Goal: Task Accomplishment & Management: Manage account settings

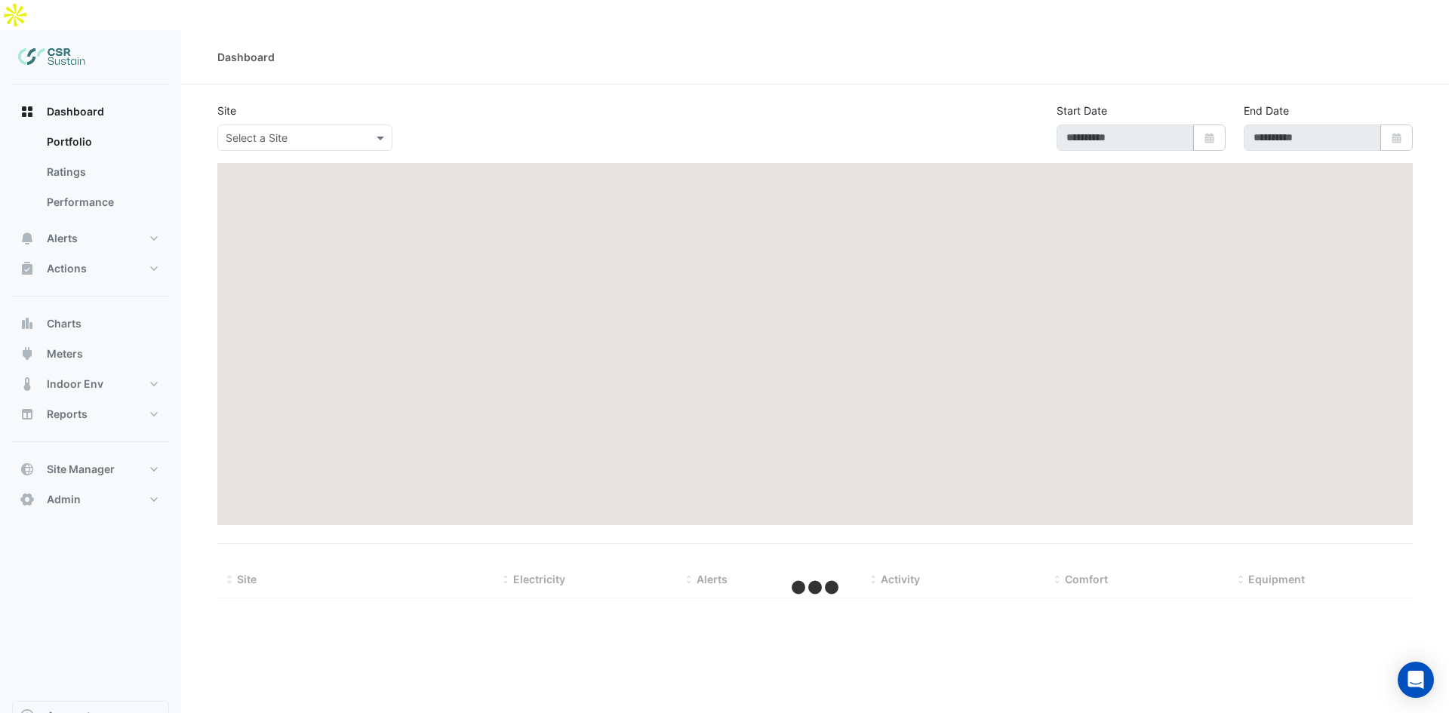
type input "**********"
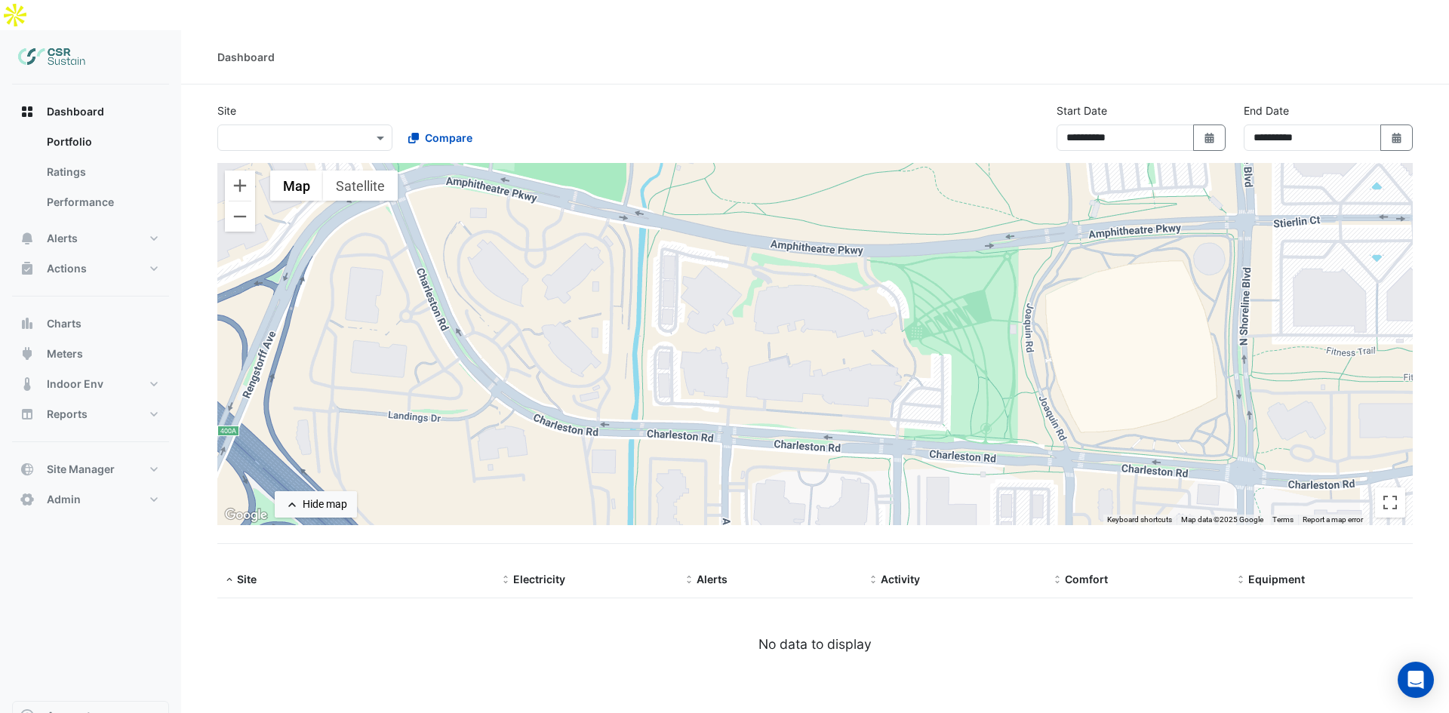
click at [293, 131] on input "text" at bounding box center [290, 139] width 128 height 16
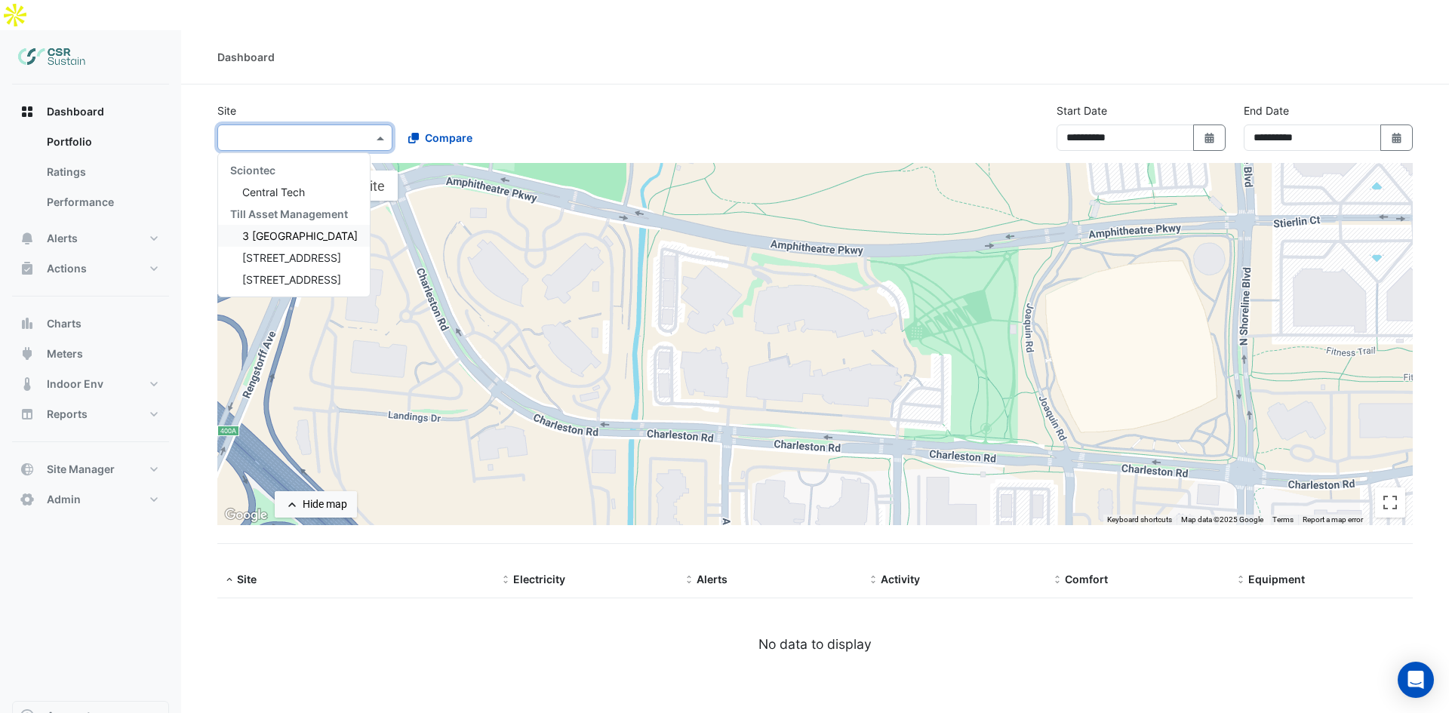
click at [272, 229] on span "3 [GEOGRAPHIC_DATA]" at bounding box center [299, 235] width 115 height 13
select select "**"
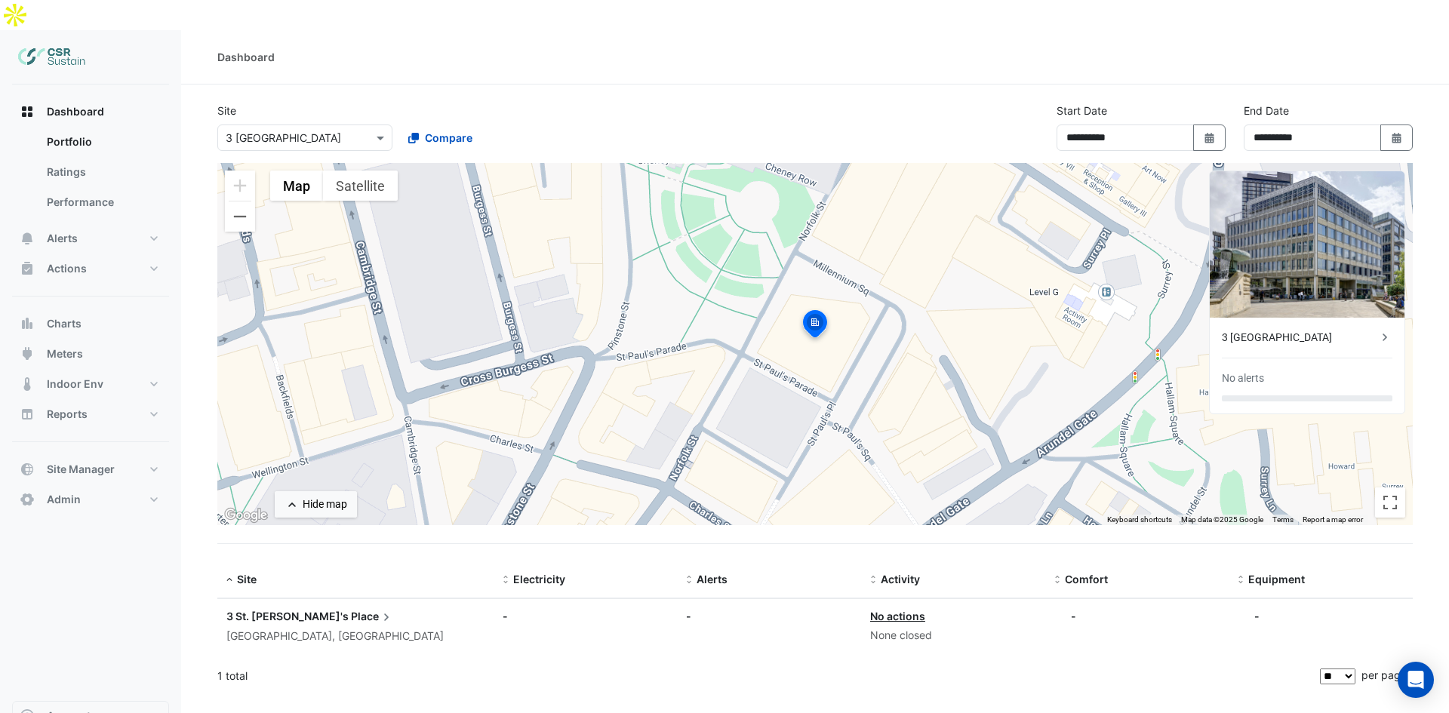
click at [1292, 330] on div "3 [GEOGRAPHIC_DATA]" at bounding box center [1298, 338] width 155 height 16
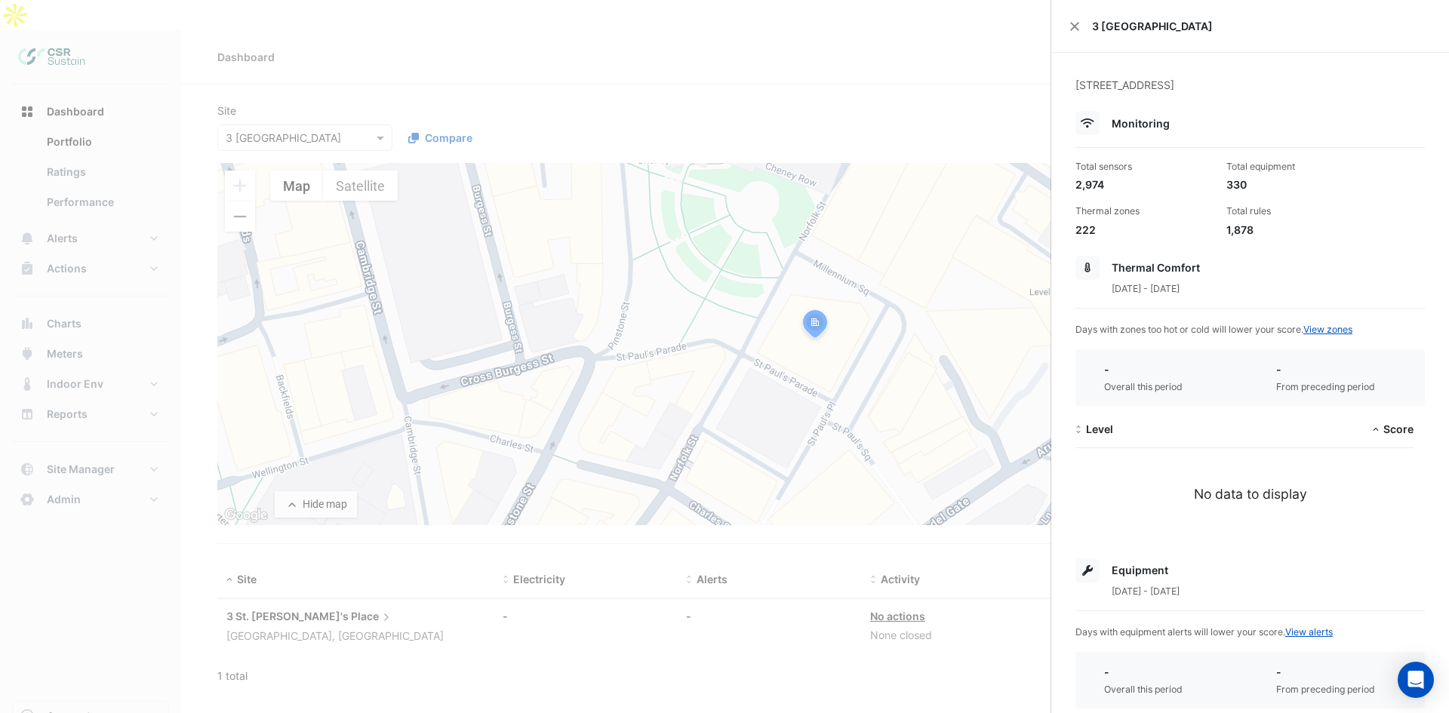
click at [832, 214] on ngb-offcanvas-backdrop at bounding box center [724, 356] width 1449 height 713
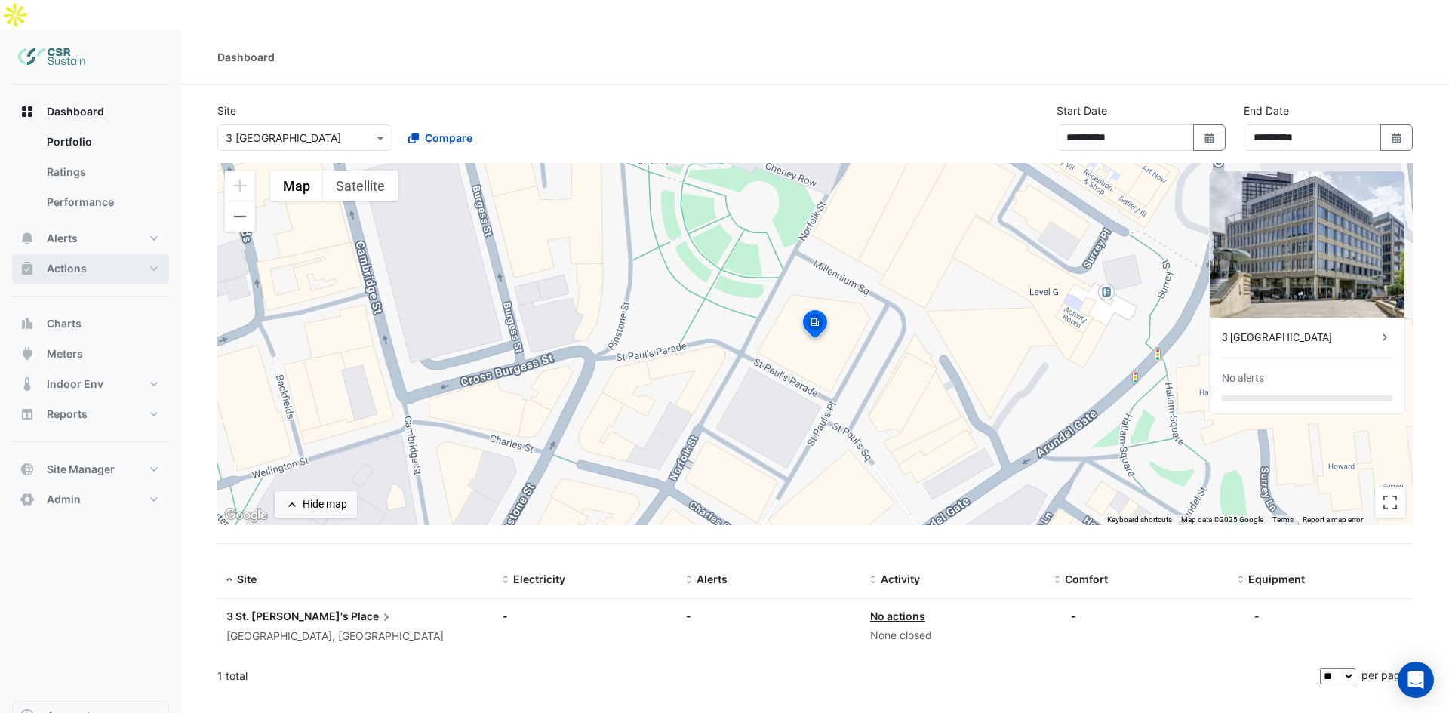
click at [84, 253] on button "Actions" at bounding box center [90, 268] width 157 height 30
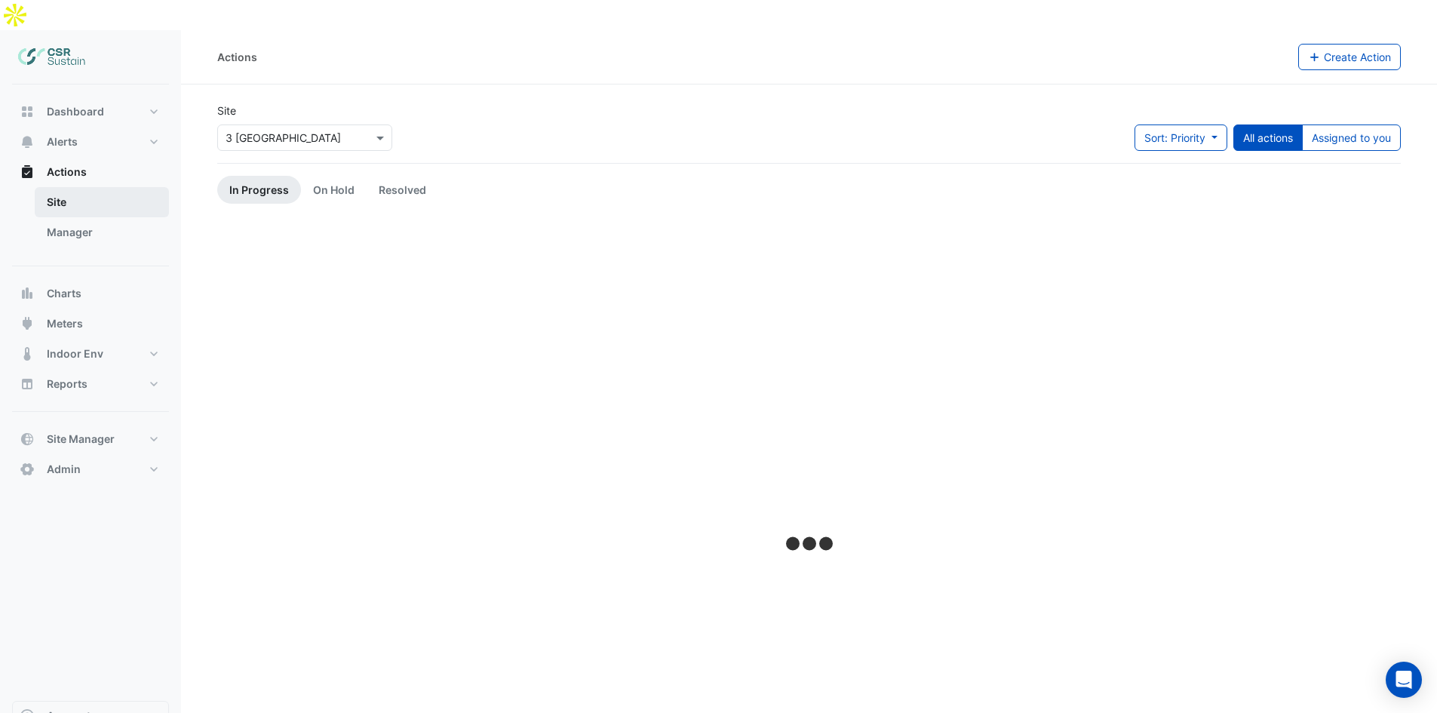
click at [88, 210] on ul "Site Manager" at bounding box center [90, 220] width 157 height 66
click at [59, 127] on button "Alerts" at bounding box center [90, 142] width 157 height 30
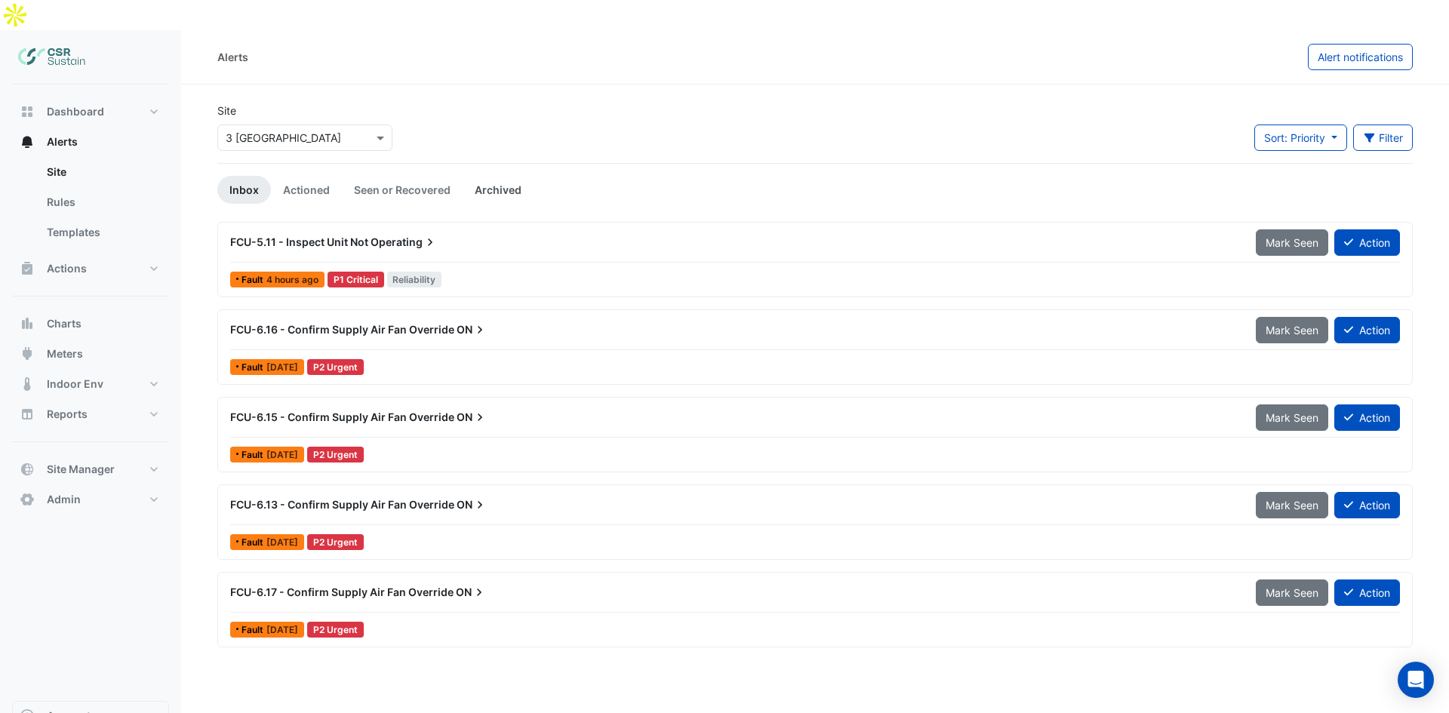
click at [502, 176] on link "Archived" at bounding box center [497, 190] width 71 height 28
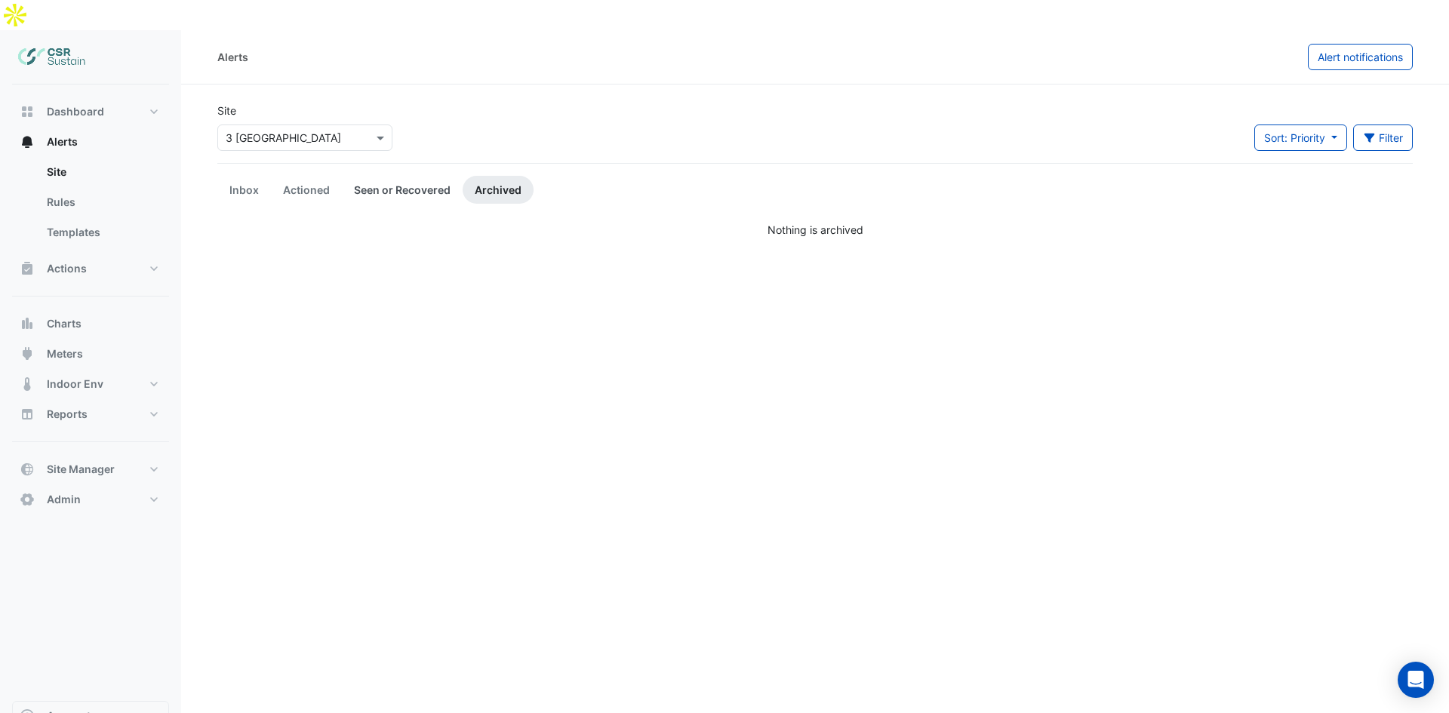
click at [416, 176] on link "Seen or Recovered" at bounding box center [402, 190] width 121 height 28
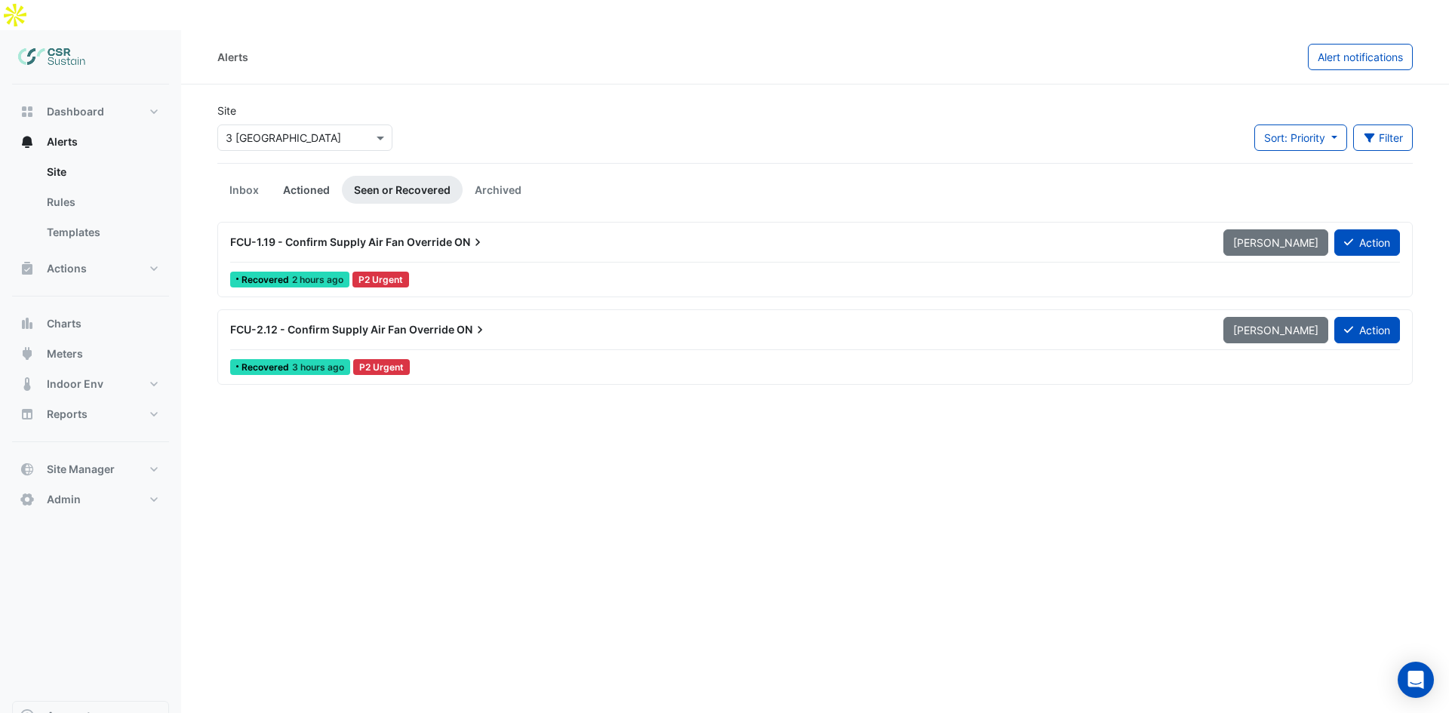
click at [312, 176] on link "Actioned" at bounding box center [306, 190] width 71 height 28
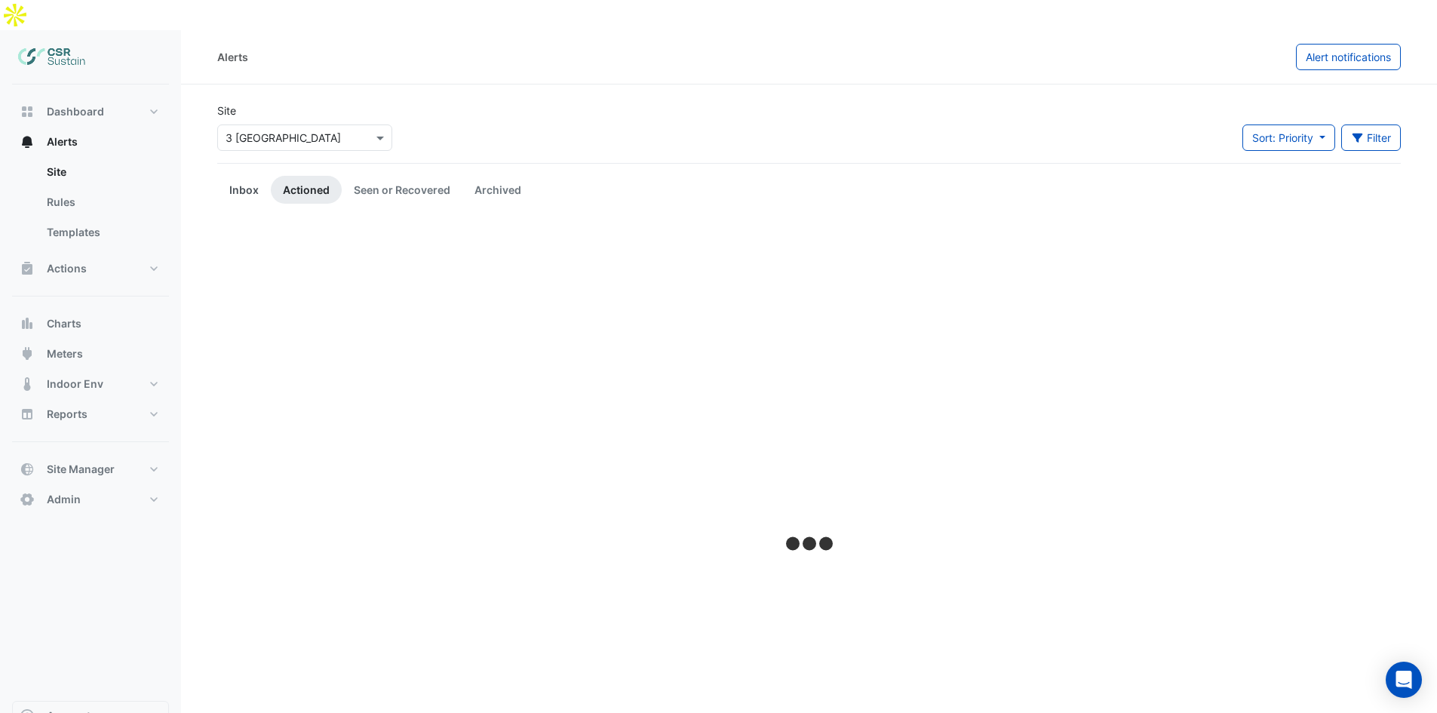
click at [237, 176] on link "Inbox" at bounding box center [244, 190] width 54 height 28
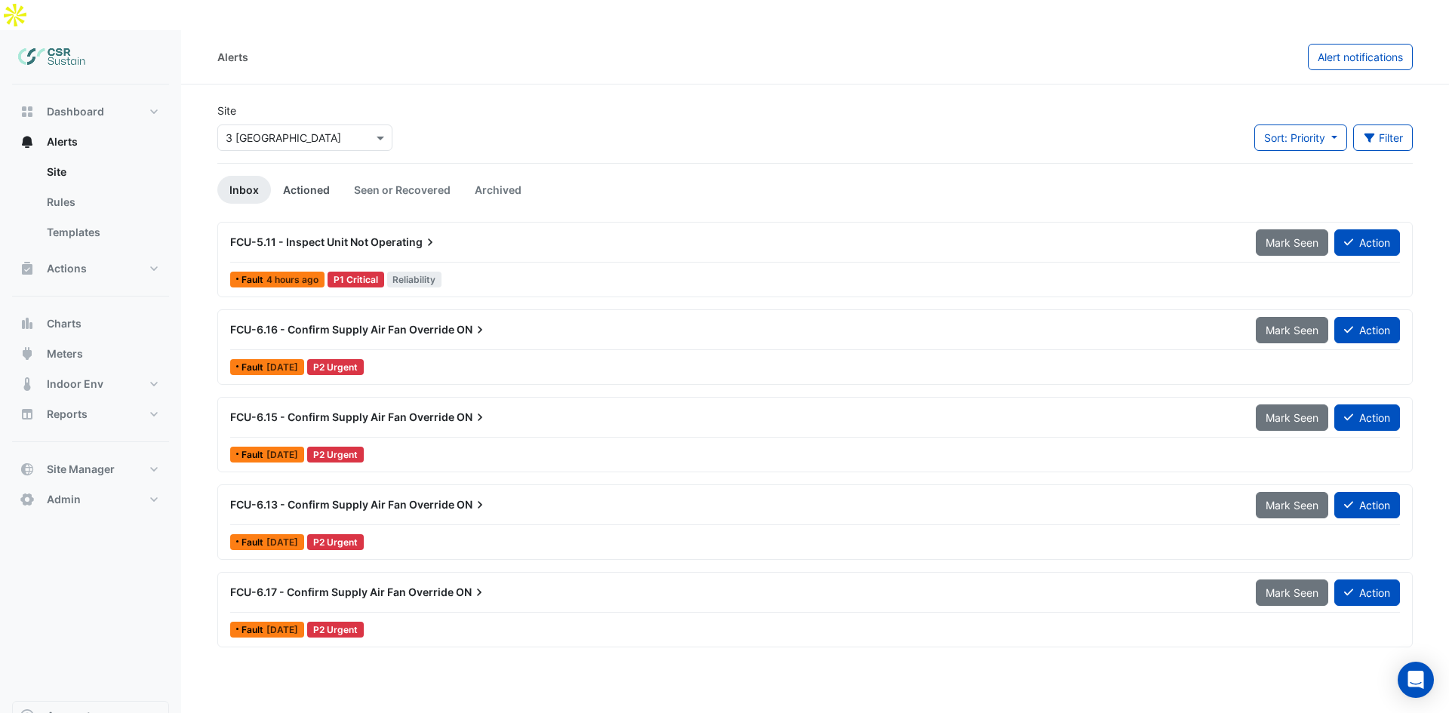
drag, startPoint x: 287, startPoint y: 167, endPoint x: 300, endPoint y: 178, distance: 17.1
click at [287, 176] on link "Actioned" at bounding box center [306, 190] width 71 height 28
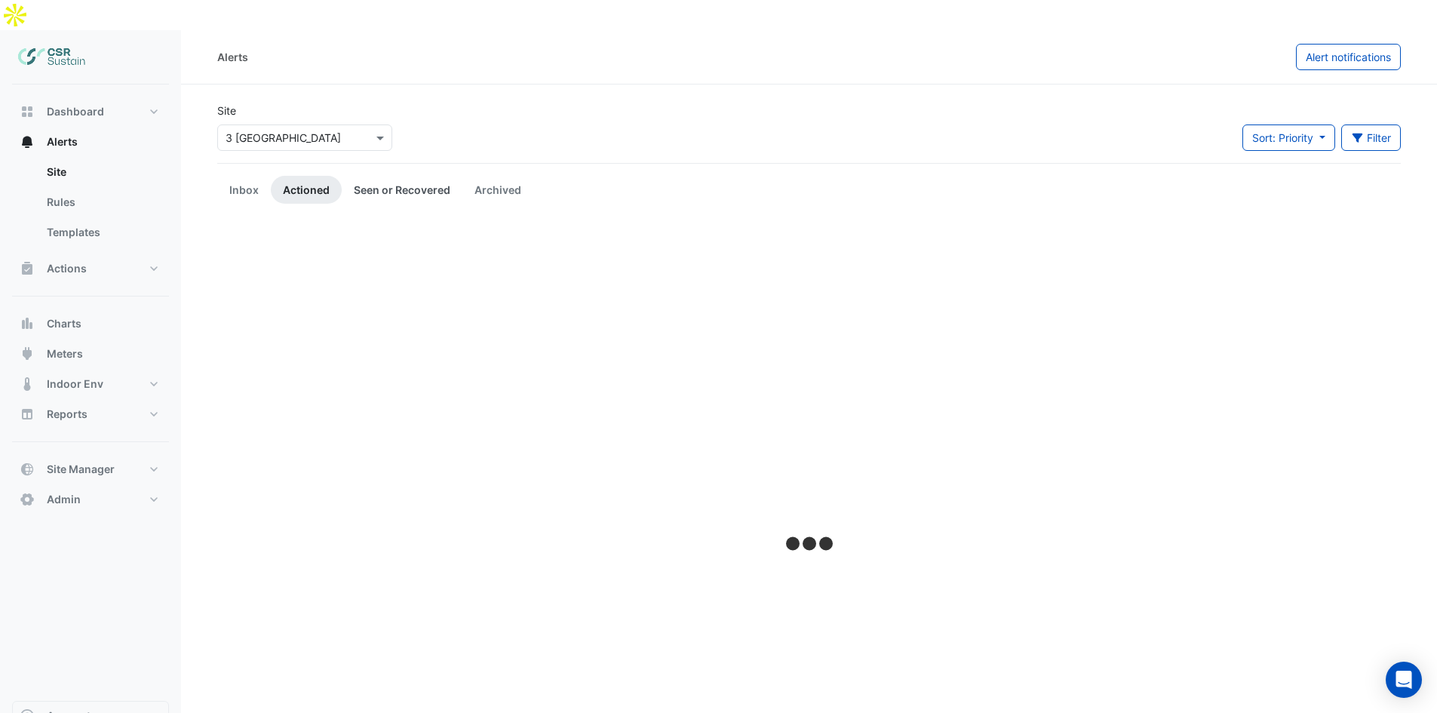
click at [367, 176] on link "Seen or Recovered" at bounding box center [402, 190] width 121 height 28
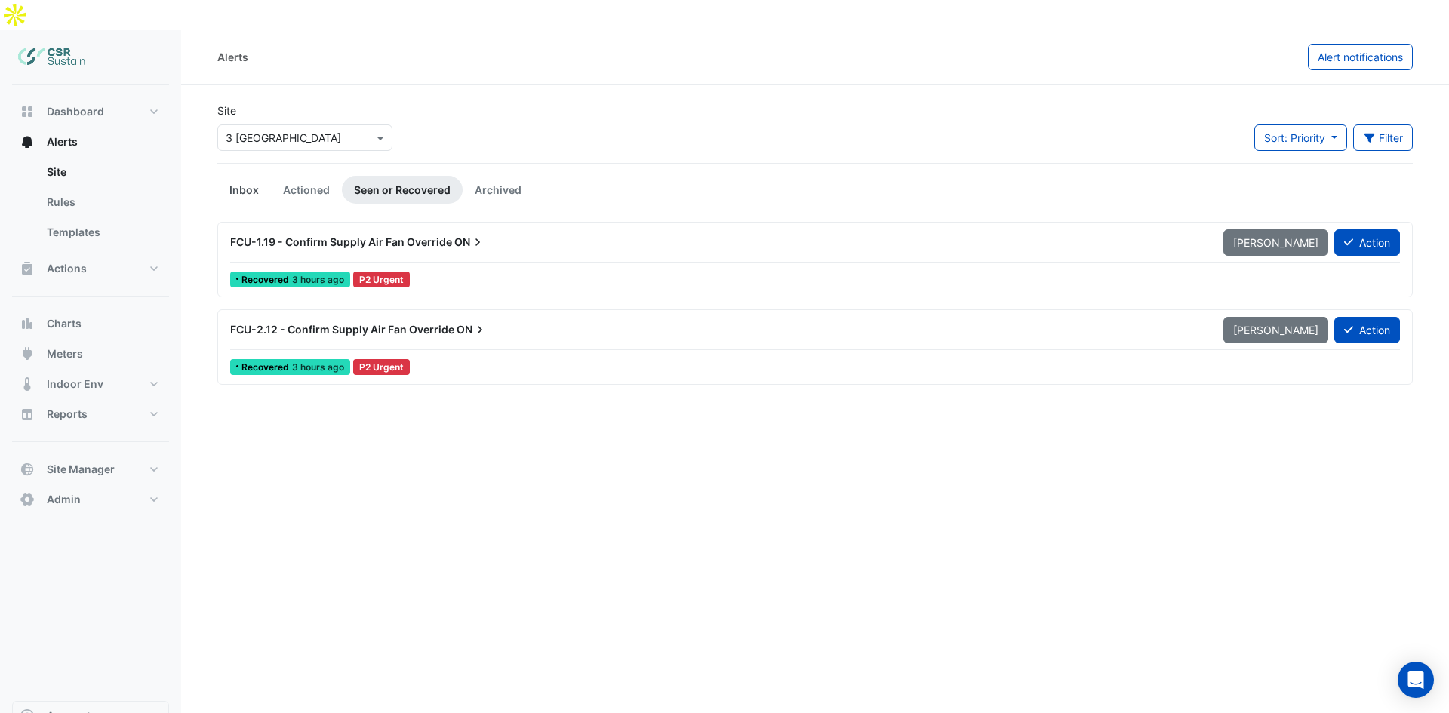
click at [232, 176] on link "Inbox" at bounding box center [244, 190] width 54 height 28
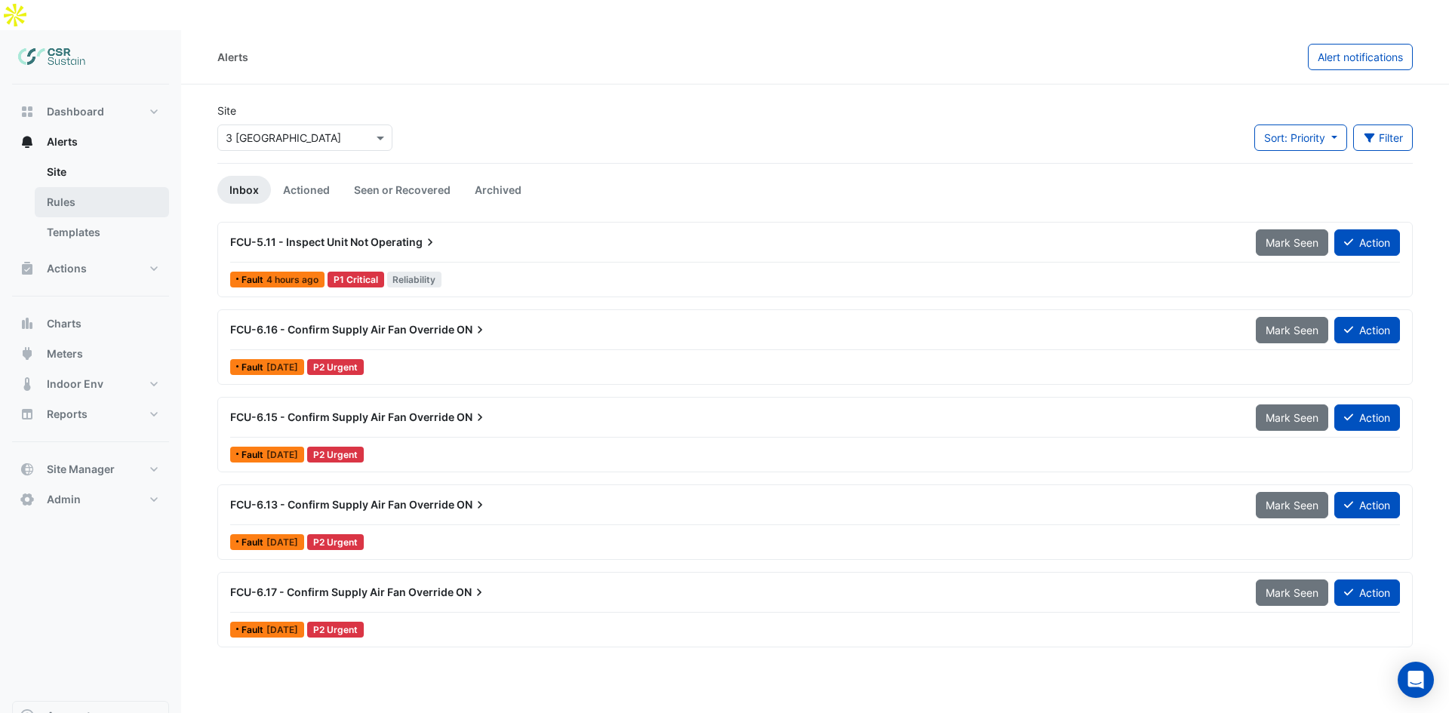
click at [72, 187] on link "Rules" at bounding box center [102, 202] width 134 height 30
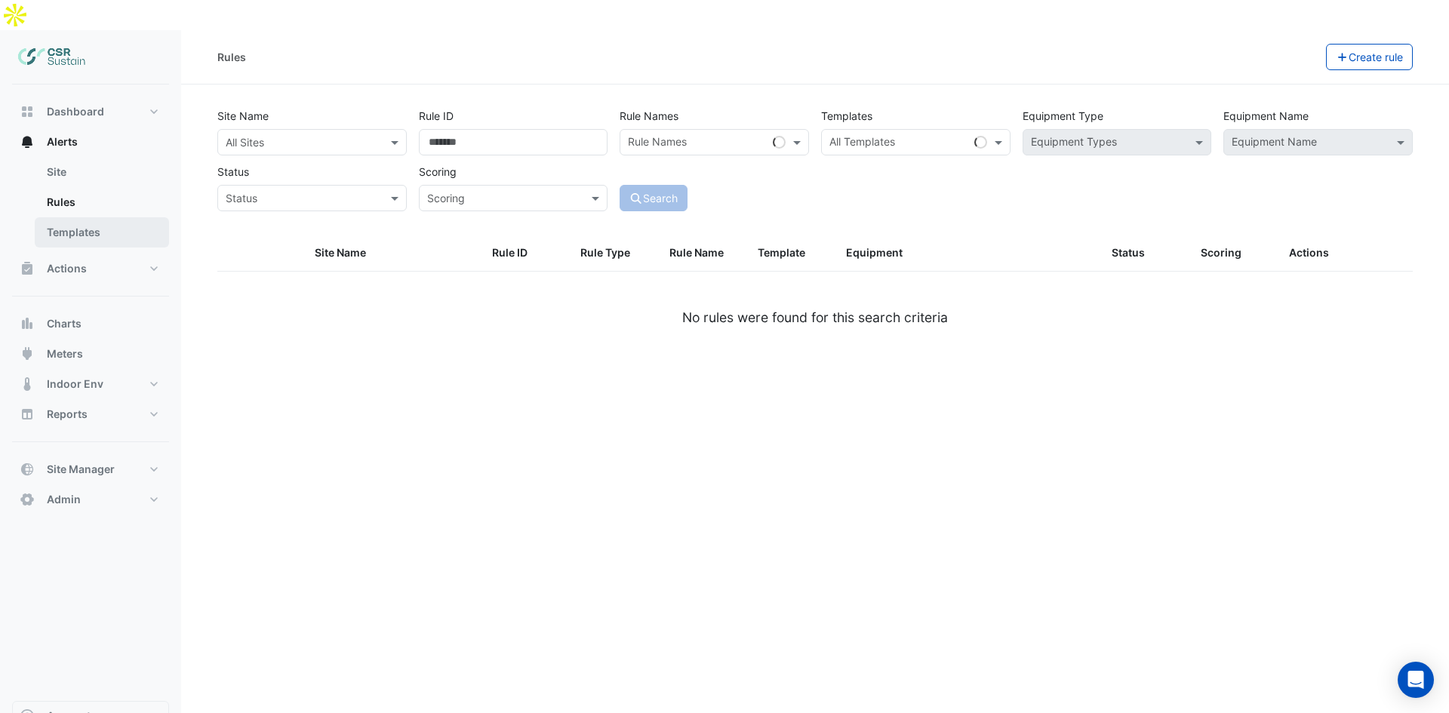
click at [113, 217] on link "Templates" at bounding box center [102, 232] width 134 height 30
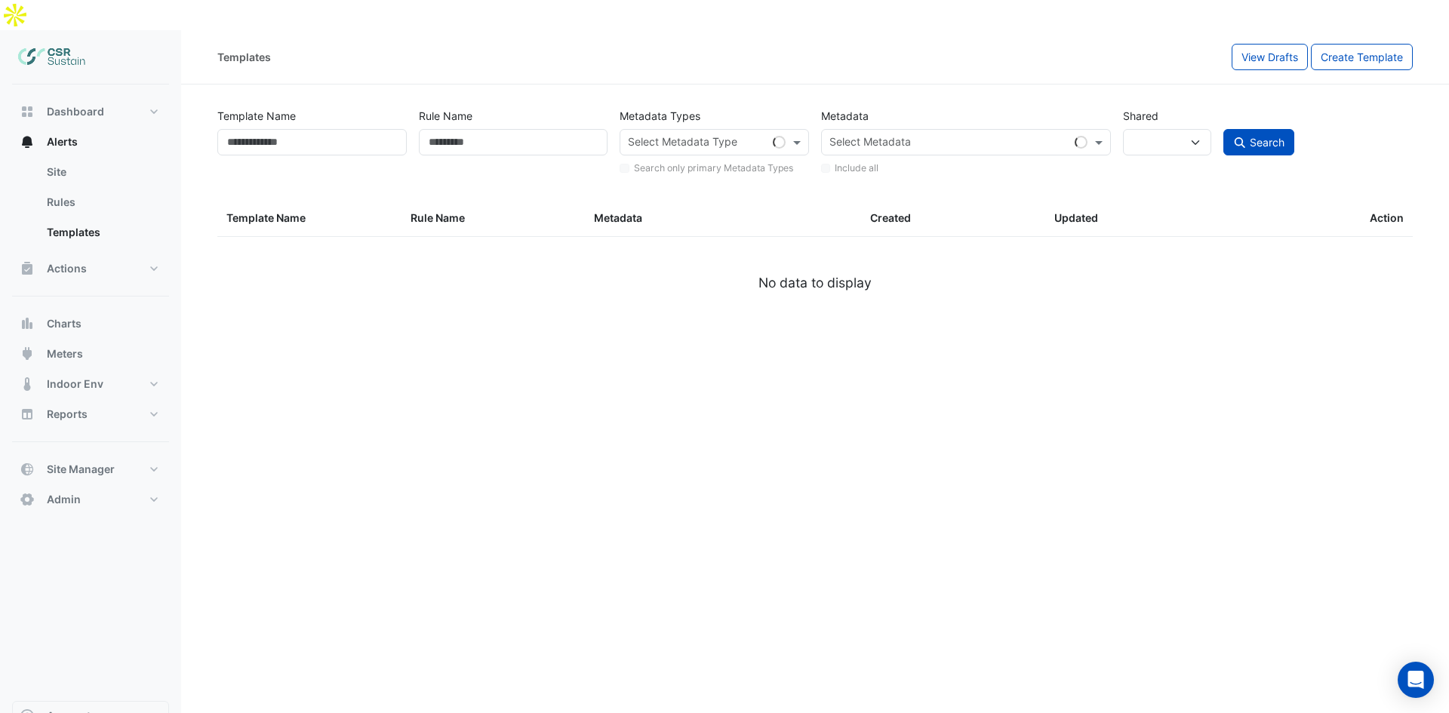
select select
select select "**"
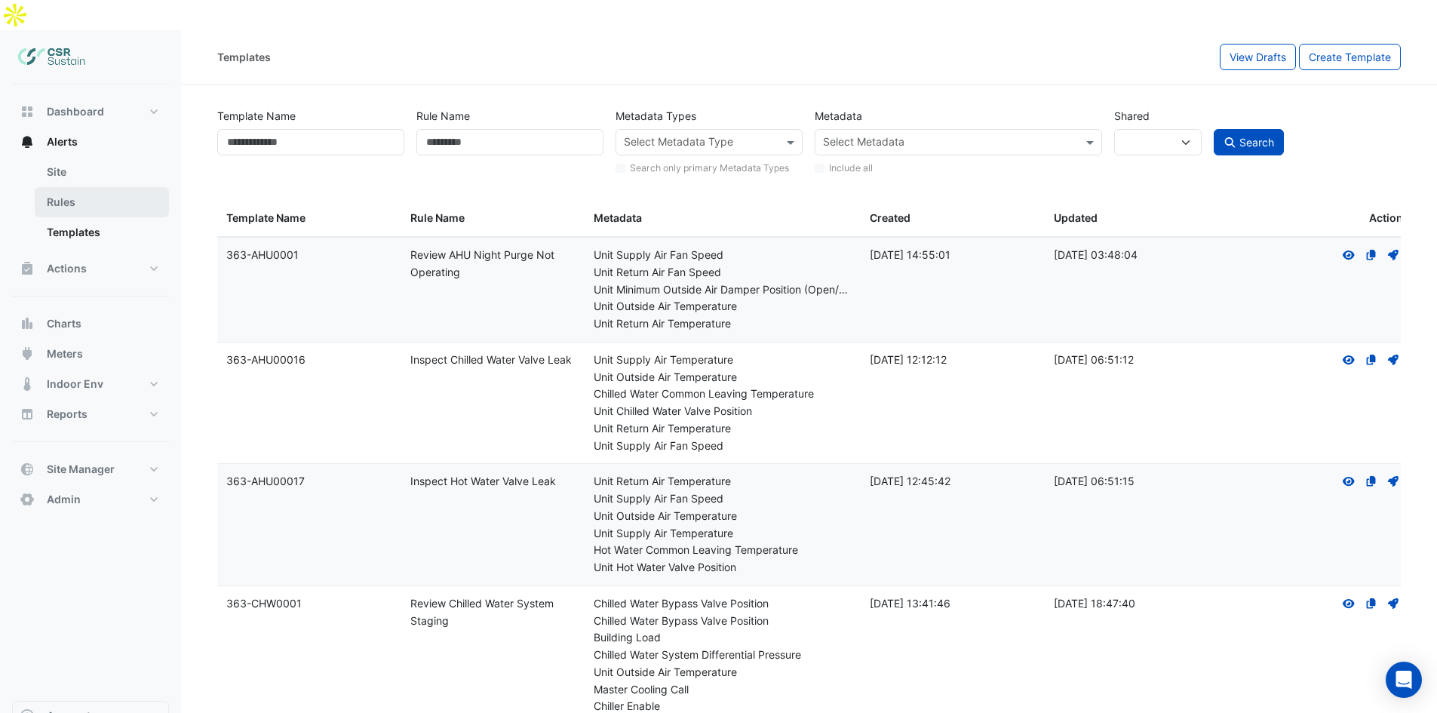
click at [88, 187] on link "Rules" at bounding box center [102, 202] width 134 height 30
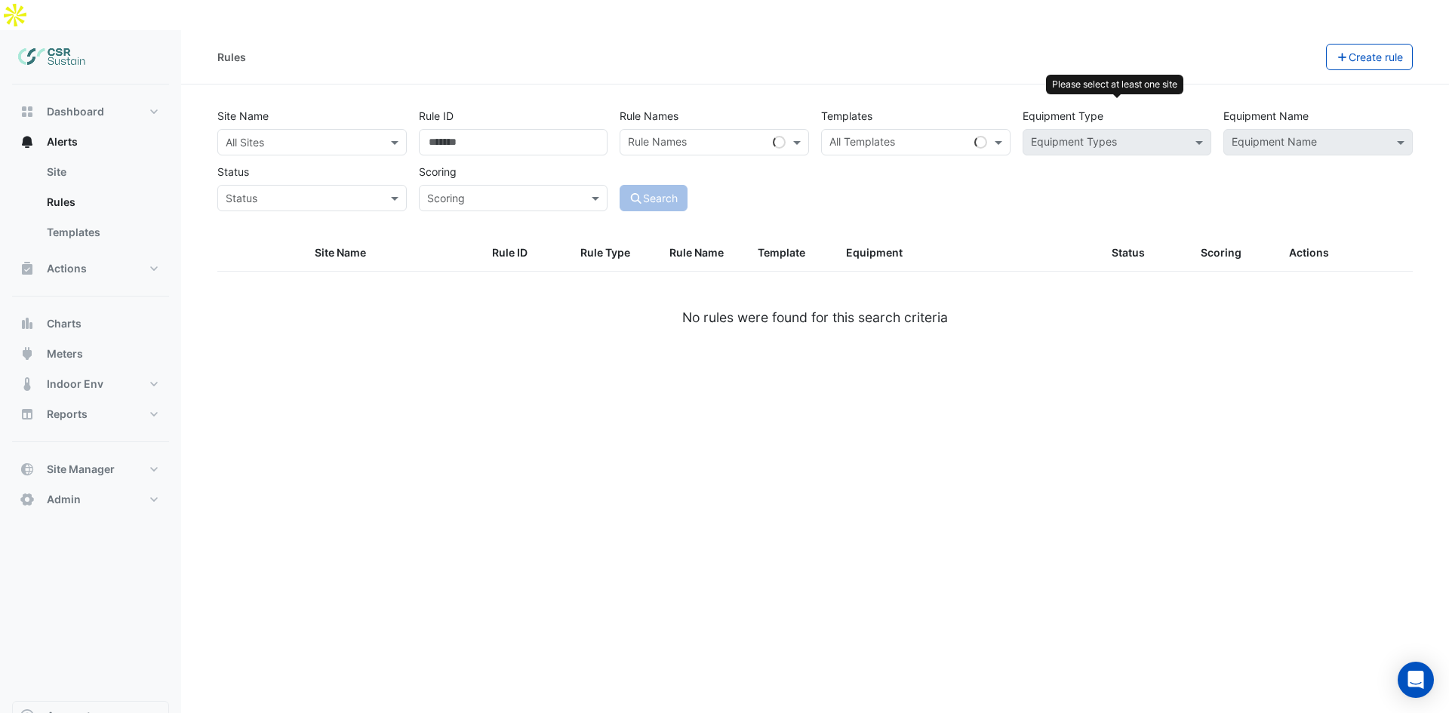
click at [1117, 129] on div "Equipment Types" at bounding box center [1116, 142] width 189 height 26
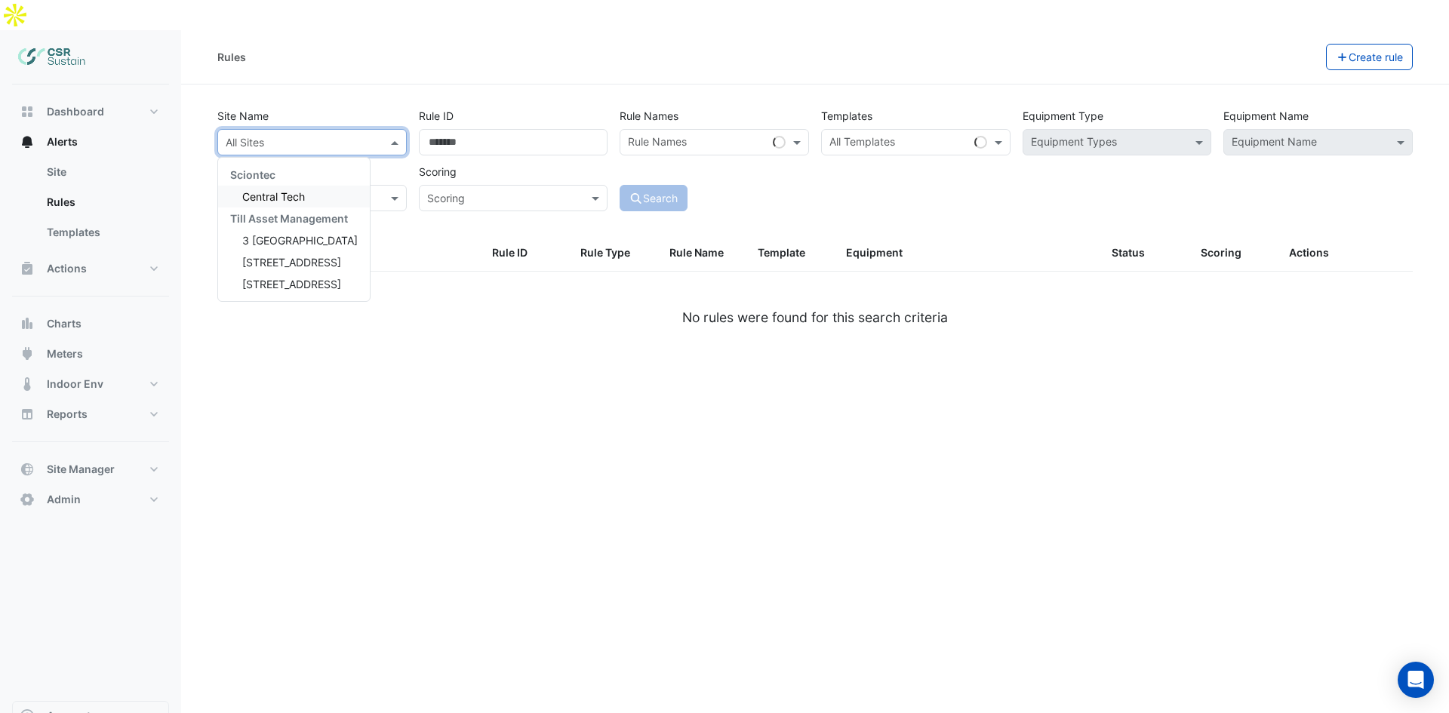
click at [363, 135] on input "text" at bounding box center [297, 143] width 143 height 16
click at [247, 234] on span "3 [GEOGRAPHIC_DATA]" at bounding box center [299, 240] width 115 height 13
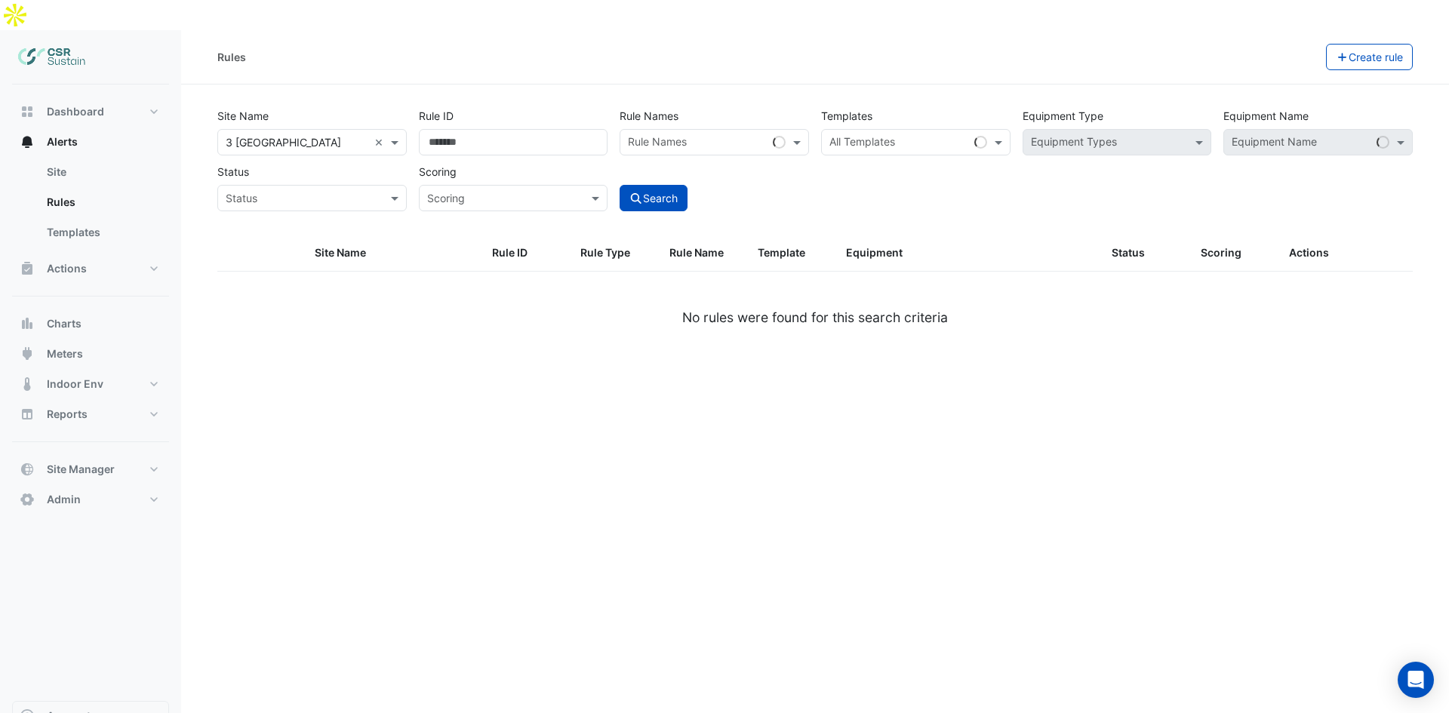
click at [1277, 131] on div "Equipment Name" at bounding box center [1297, 142] width 146 height 23
drag, startPoint x: 997, startPoint y: 103, endPoint x: 965, endPoint y: 105, distance: 32.5
click at [997, 129] on div "All Templates" at bounding box center [915, 142] width 189 height 26
click at [1035, 136] on input "text" at bounding box center [1108, 144] width 155 height 16
click at [1215, 115] on div "Equipment Type Equipment Types" at bounding box center [1116, 129] width 201 height 53
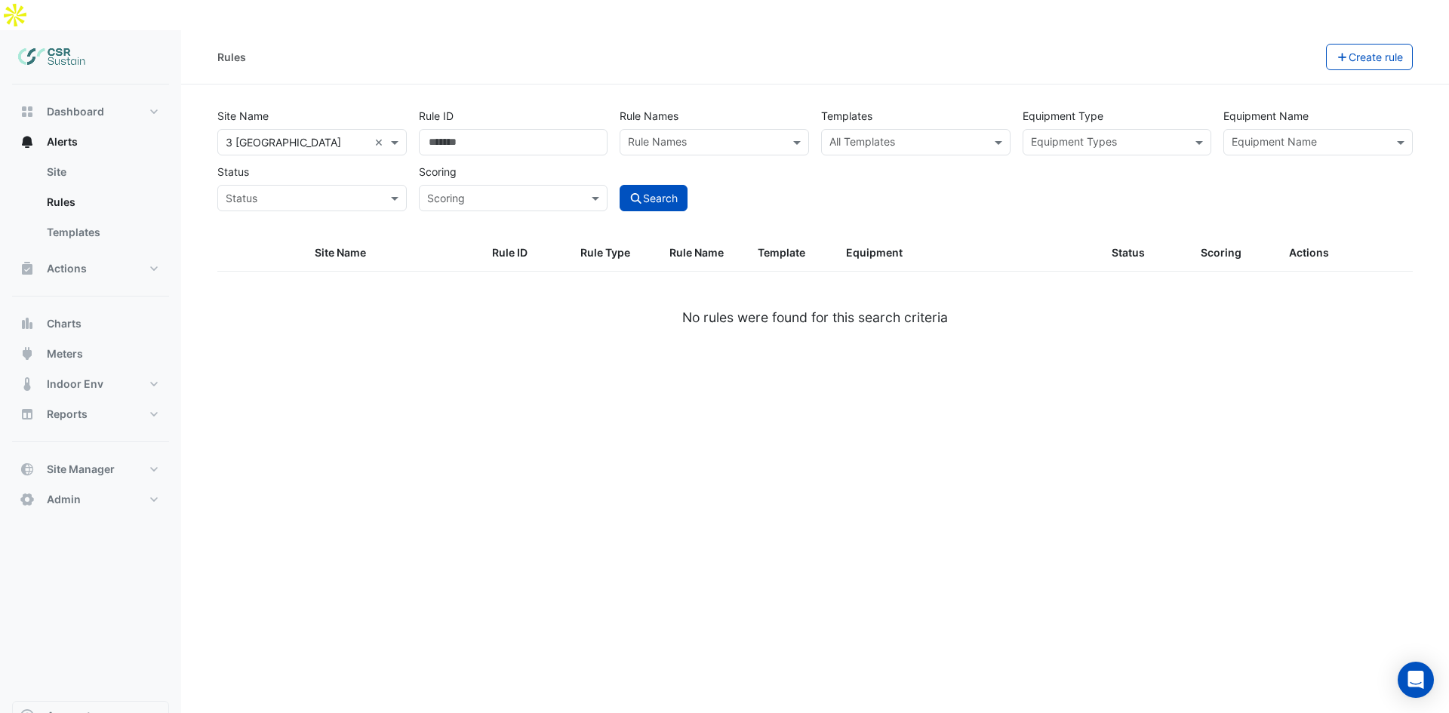
click at [1207, 134] on span at bounding box center [1200, 142] width 19 height 16
click at [965, 136] on input "text" at bounding box center [906, 144] width 155 height 16
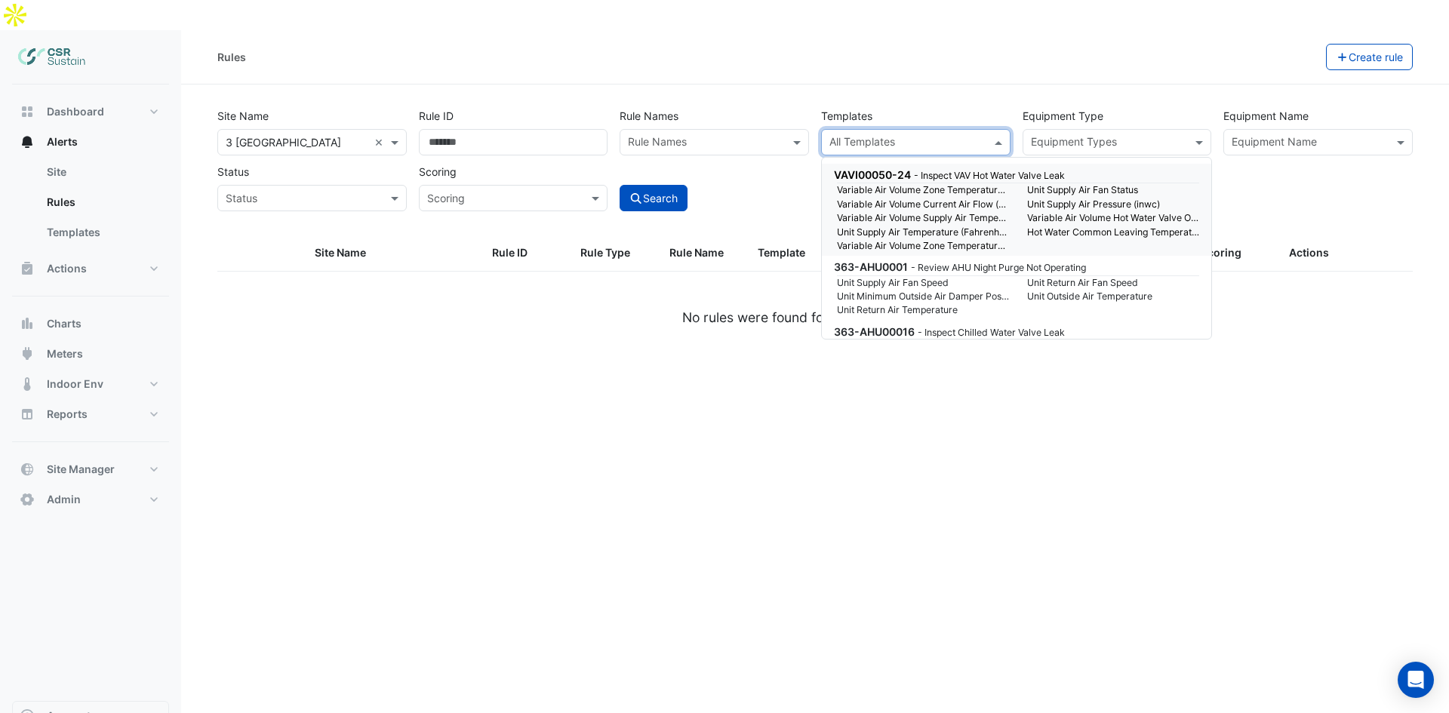
click at [702, 136] on input "text" at bounding box center [705, 144] width 155 height 16
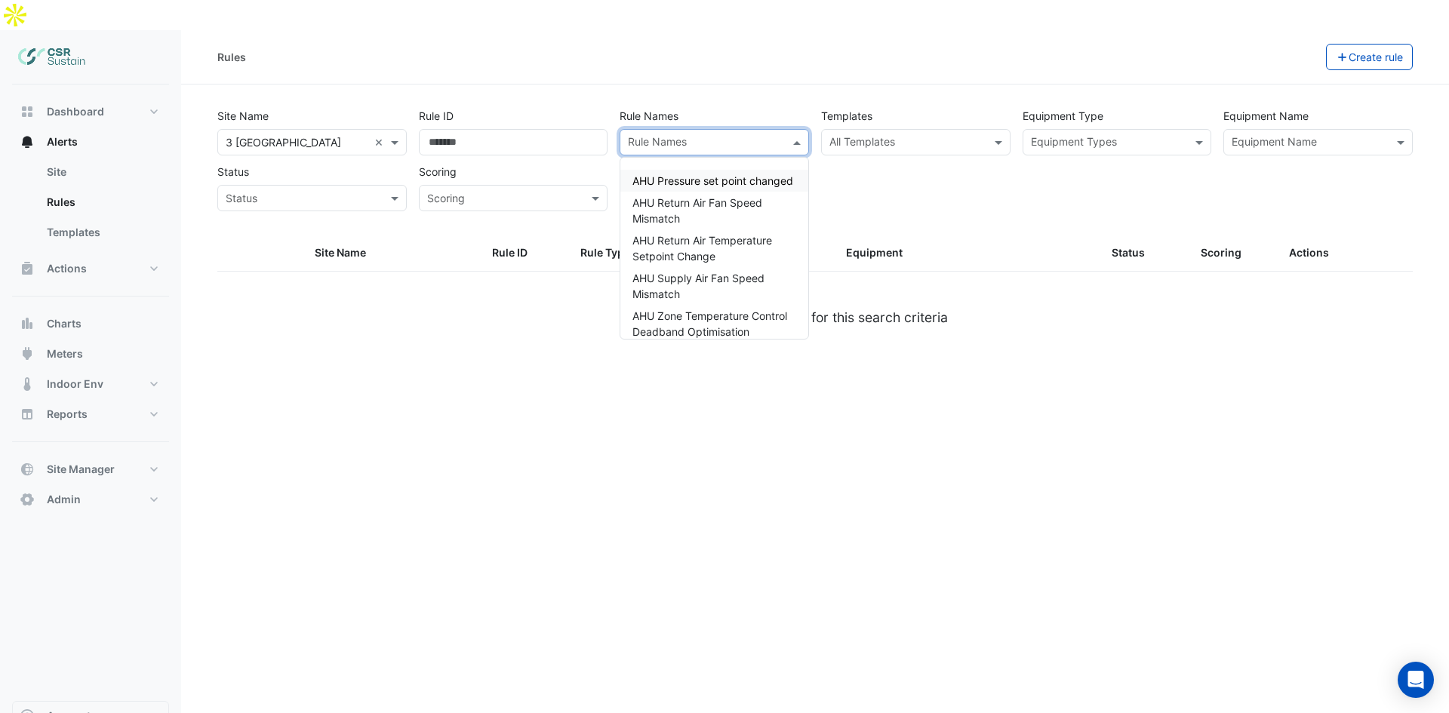
click at [958, 103] on div "Templates All Templates" at bounding box center [915, 129] width 201 height 53
click at [958, 136] on input "text" at bounding box center [906, 144] width 155 height 16
click at [984, 136] on input "text" at bounding box center [906, 144] width 155 height 16
click at [1103, 136] on input "text" at bounding box center [1108, 144] width 155 height 16
click at [720, 136] on input "text" at bounding box center [705, 144] width 155 height 16
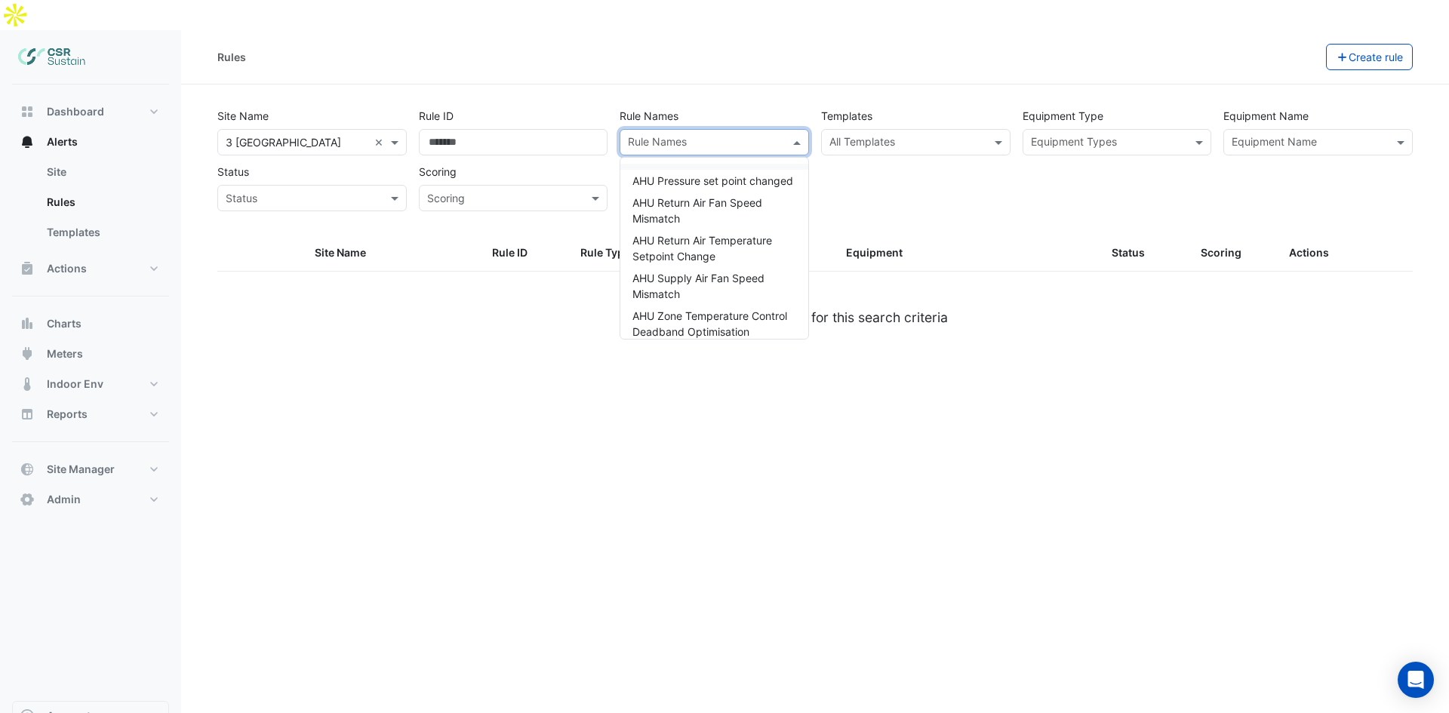
click at [514, 158] on div "Scoring Scoring" at bounding box center [513, 184] width 201 height 53
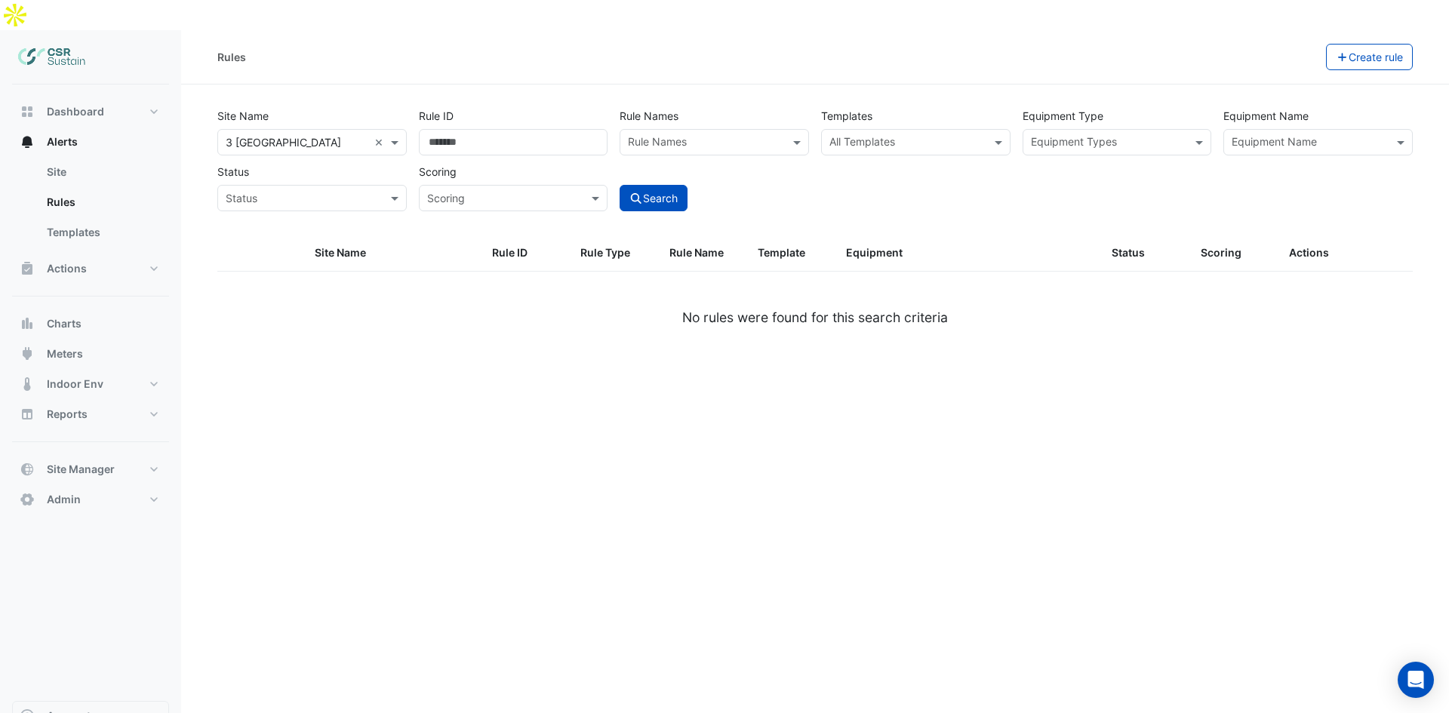
click at [520, 191] on input "text" at bounding box center [498, 199] width 143 height 16
click at [525, 191] on input "text" at bounding box center [498, 199] width 143 height 16
click at [736, 136] on input "text" at bounding box center [705, 144] width 155 height 16
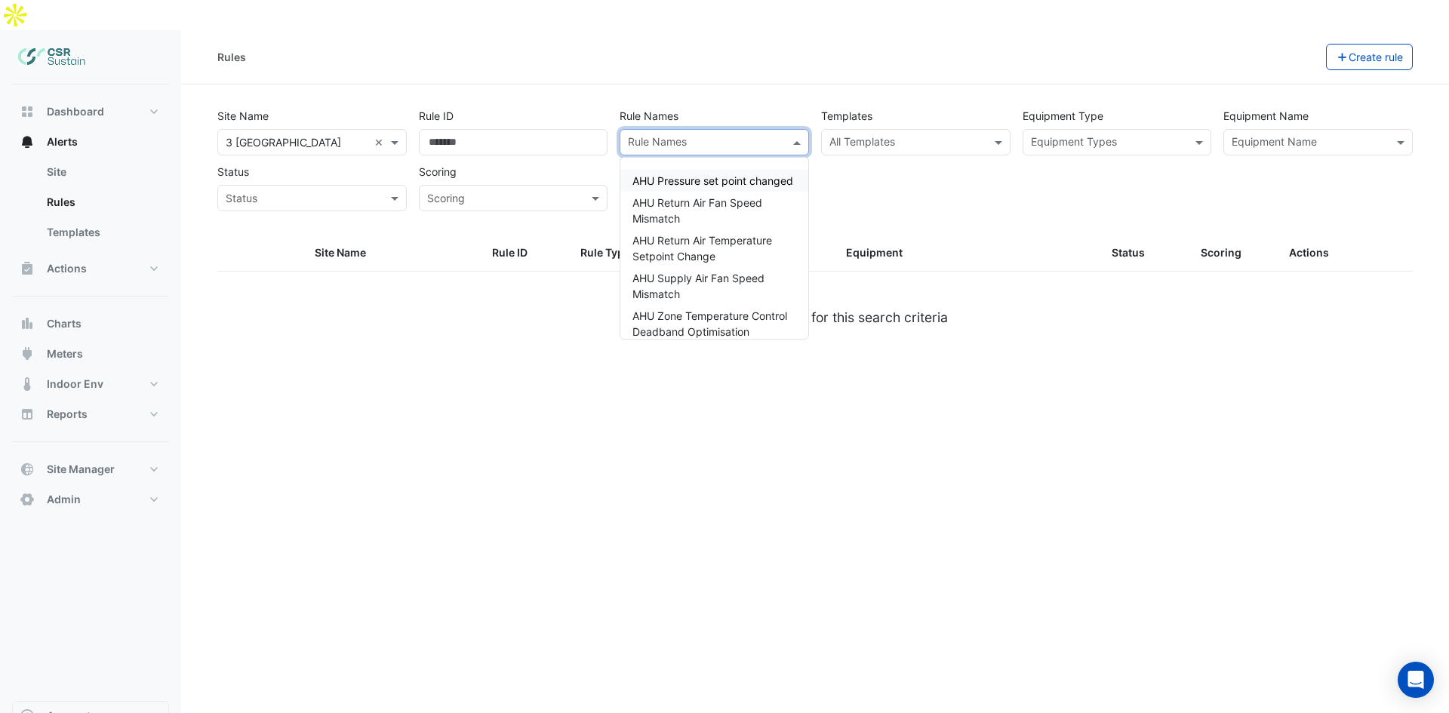
click at [835, 136] on input "text" at bounding box center [906, 144] width 155 height 16
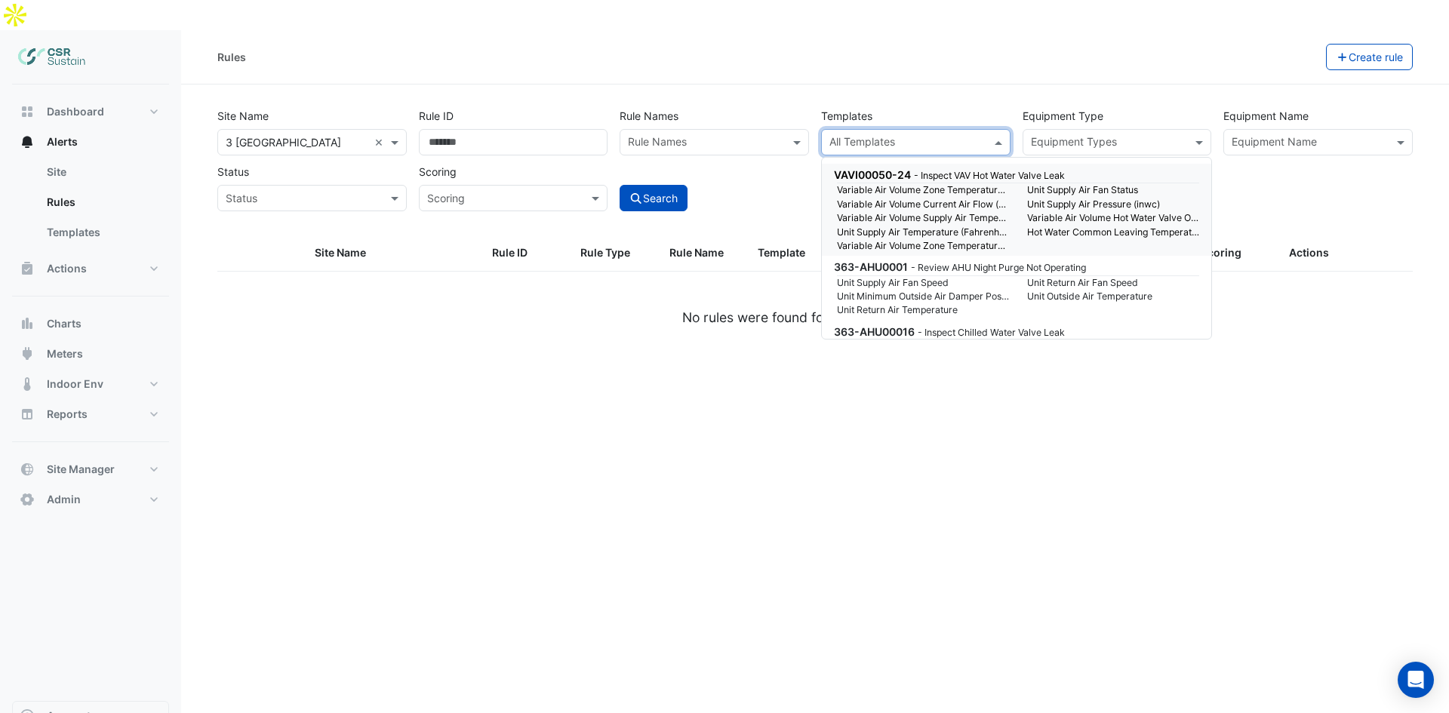
click at [895, 84] on section "Site Name All Sites × [STREET_ADDRESS] × Rule ID Rule Names Rule Names Template…" at bounding box center [814, 223] width 1267 height 279
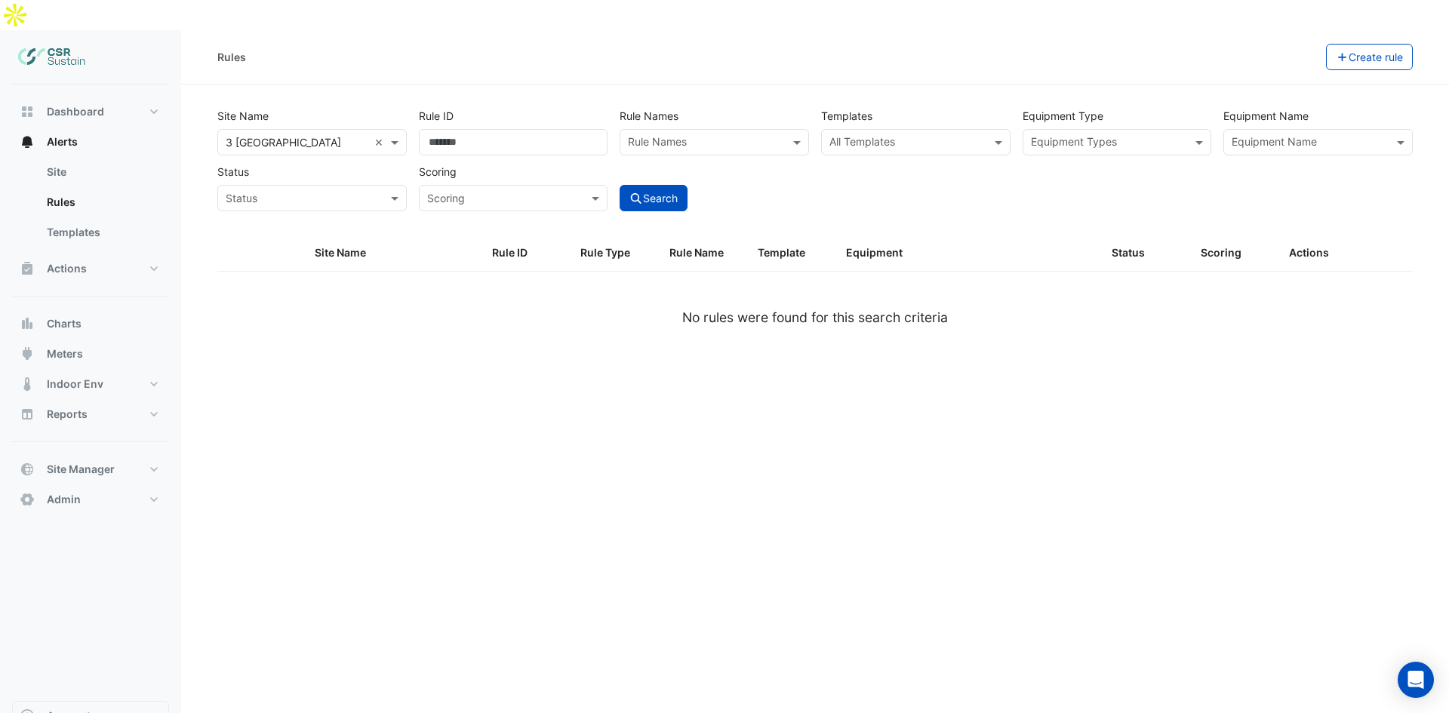
click at [894, 136] on input "text" at bounding box center [906, 144] width 155 height 16
click at [1113, 43] on div "Rules Create rule" at bounding box center [814, 57] width 1267 height 54
click at [1085, 136] on input "text" at bounding box center [1108, 144] width 155 height 16
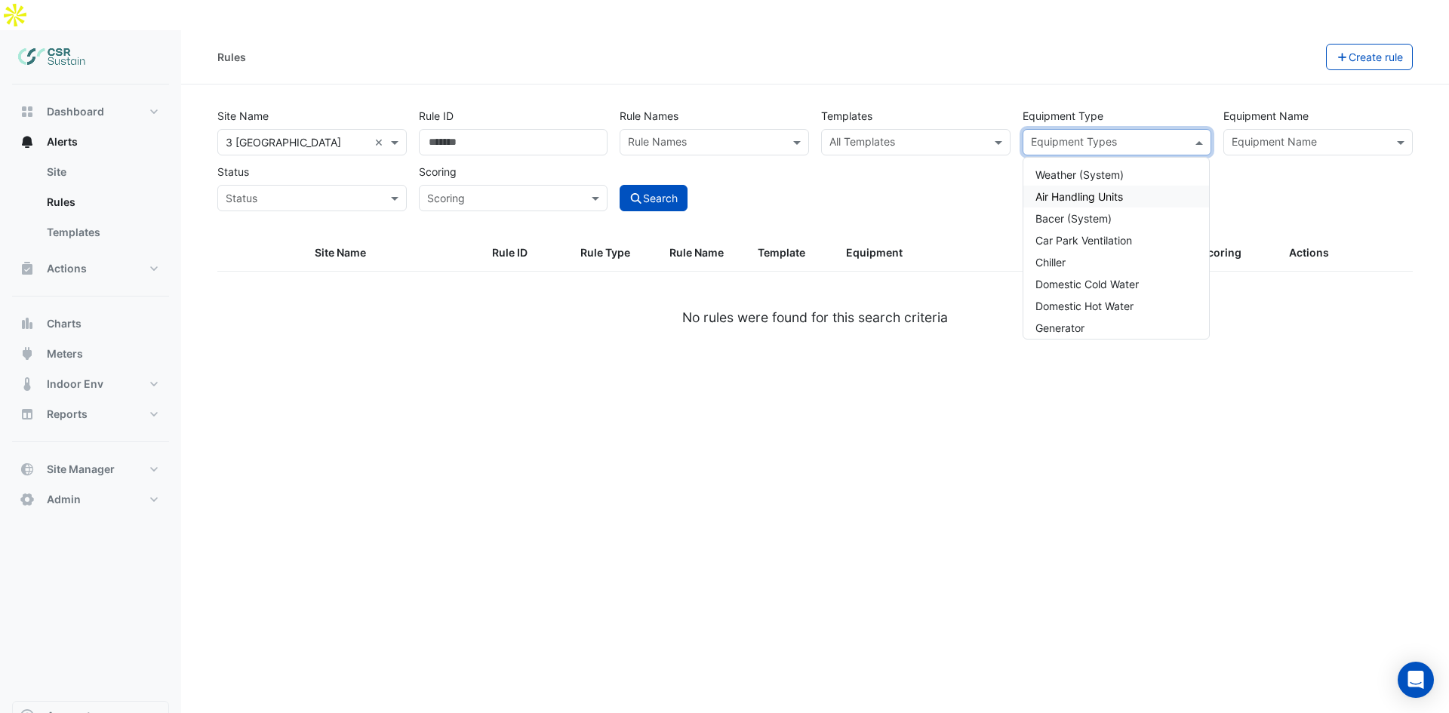
click at [1108, 190] on span "Air Handling Units" at bounding box center [1079, 196] width 88 height 13
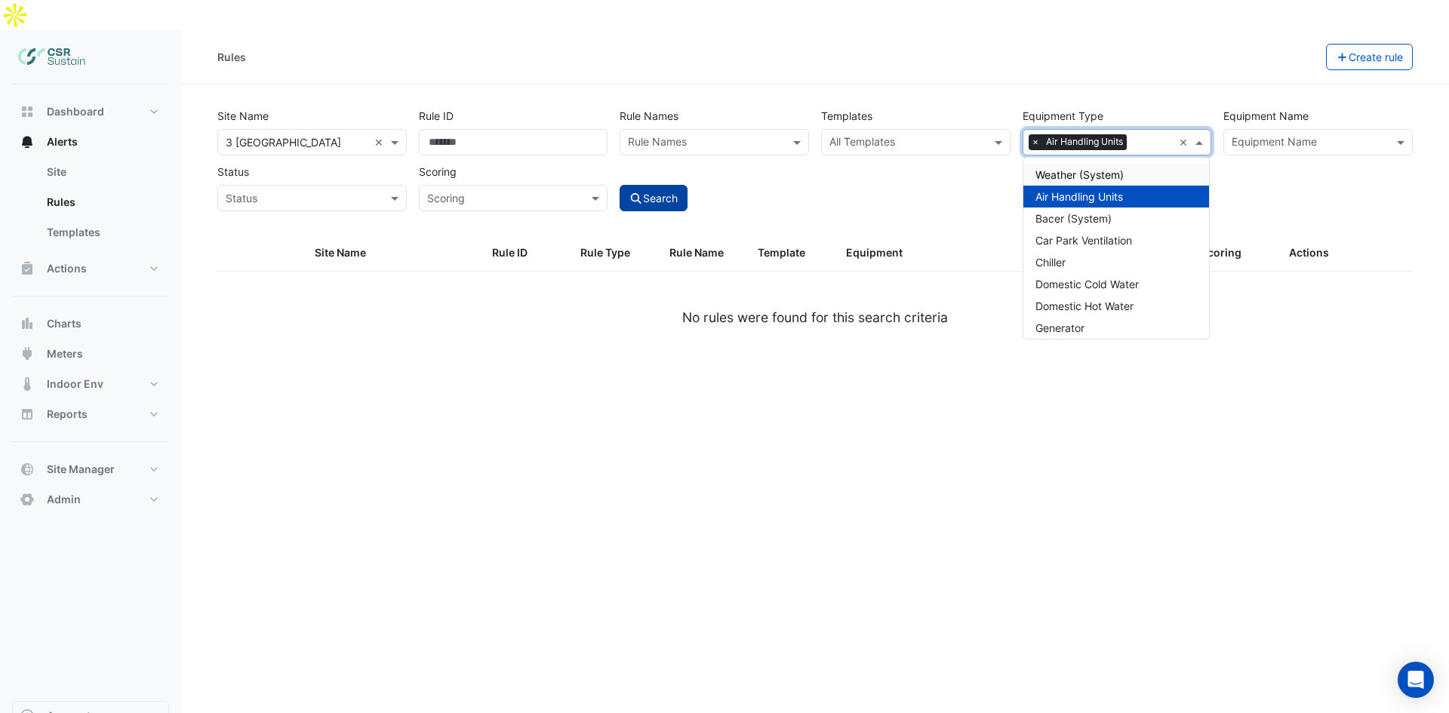
click at [669, 185] on button "Search" at bounding box center [653, 198] width 68 height 26
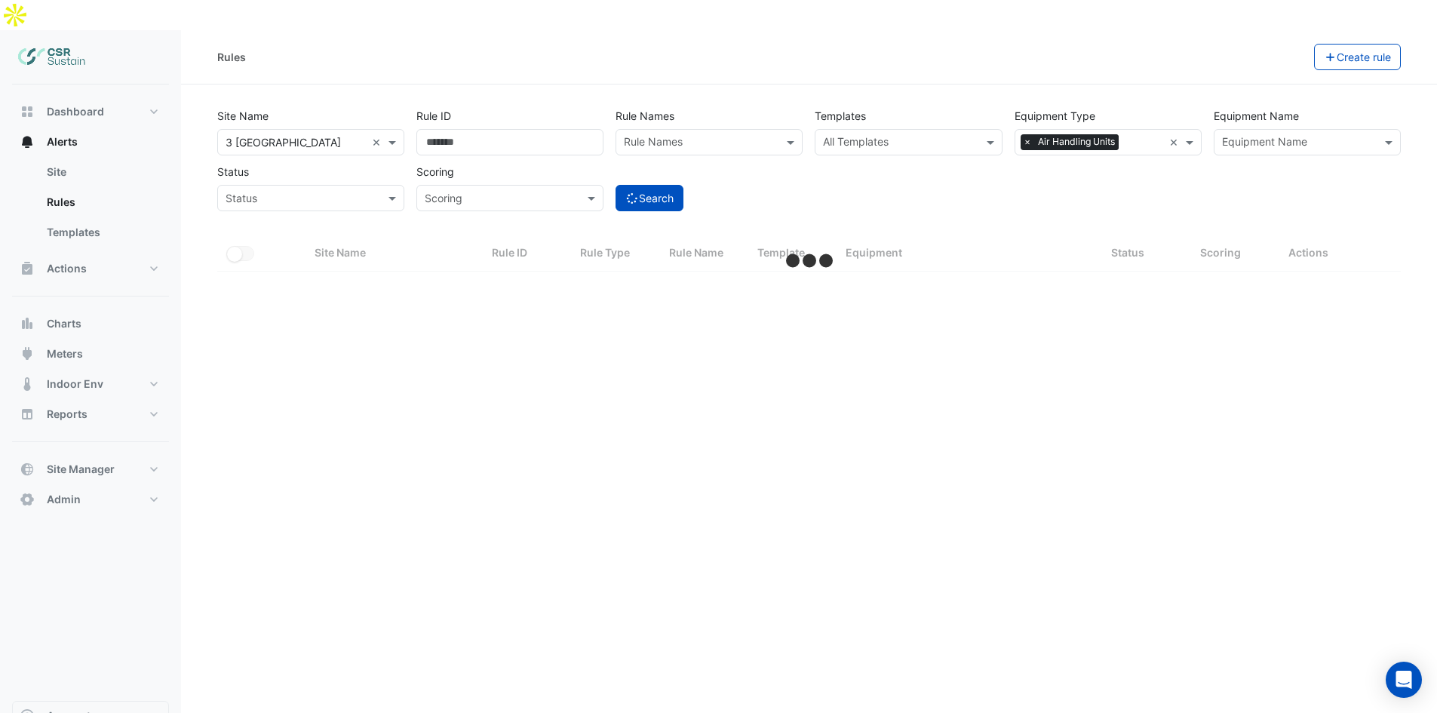
select select "**"
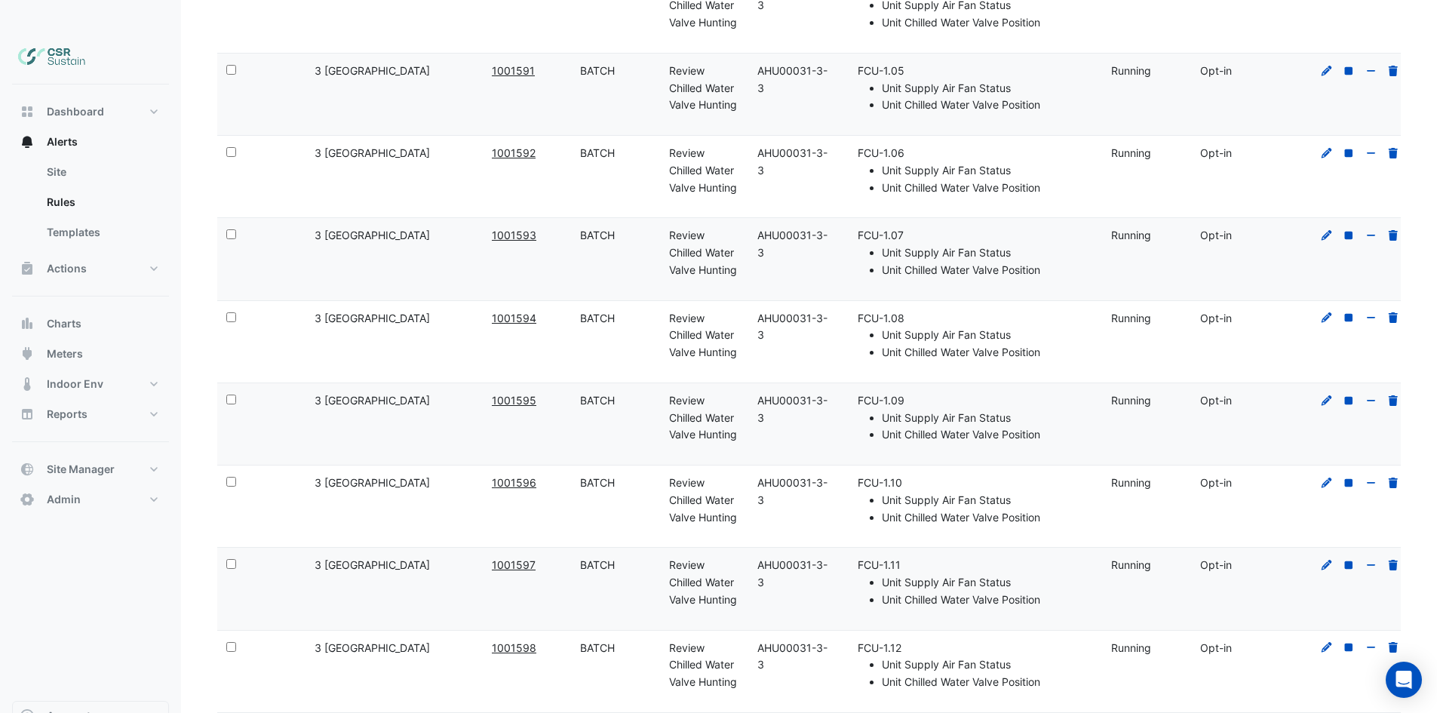
scroll to position [1630, 0]
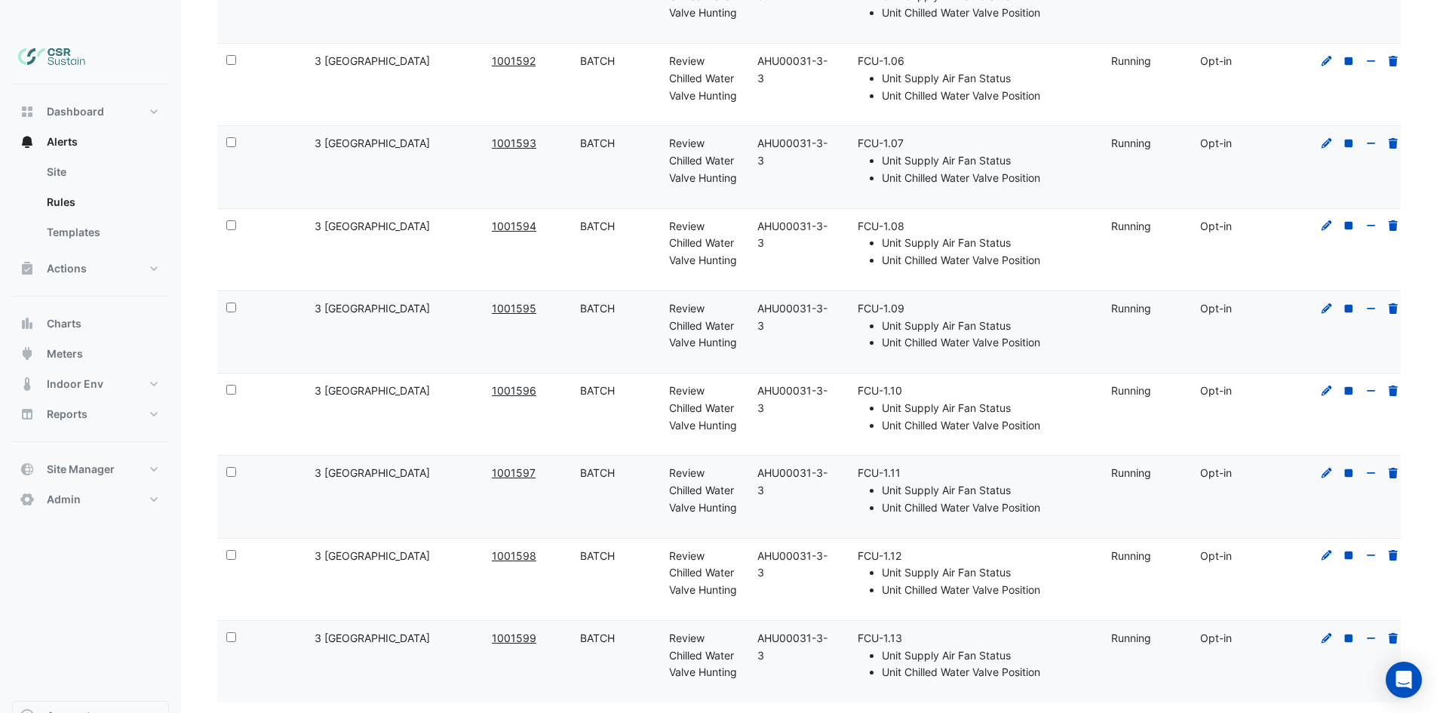
drag, startPoint x: 403, startPoint y: 530, endPoint x: 314, endPoint y: 527, distance: 89.1
click at [314, 539] on datatable-body-cell "Site Name: [STREET_ADDRESS]" at bounding box center [394, 579] width 177 height 81
drag, startPoint x: 315, startPoint y: 606, endPoint x: 412, endPoint y: 613, distance: 97.6
click at [441, 622] on datatable-body-cell "Site Name: [STREET_ADDRESS]" at bounding box center [394, 661] width 177 height 81
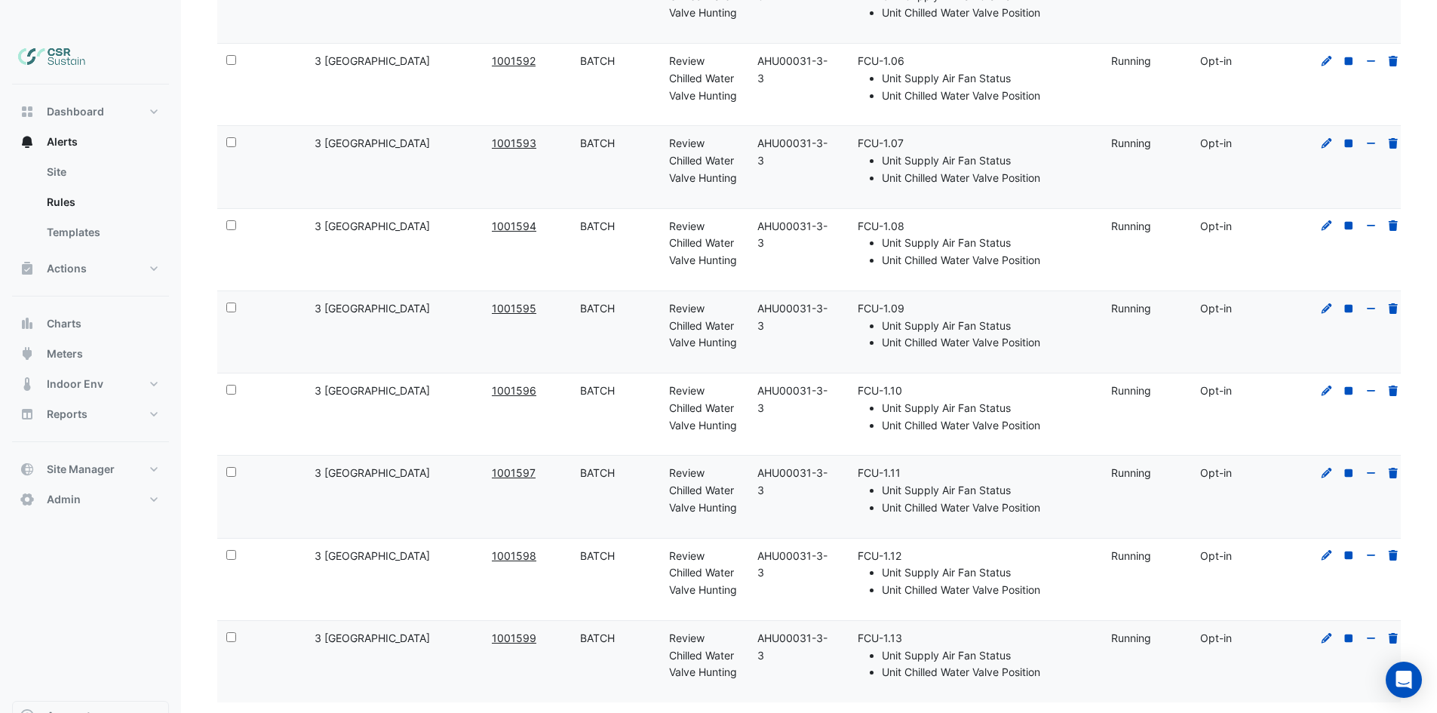
click at [412, 630] on div "Site Name: [STREET_ADDRESS]" at bounding box center [394, 638] width 159 height 17
click at [1329, 468] on icon at bounding box center [1327, 473] width 11 height 11
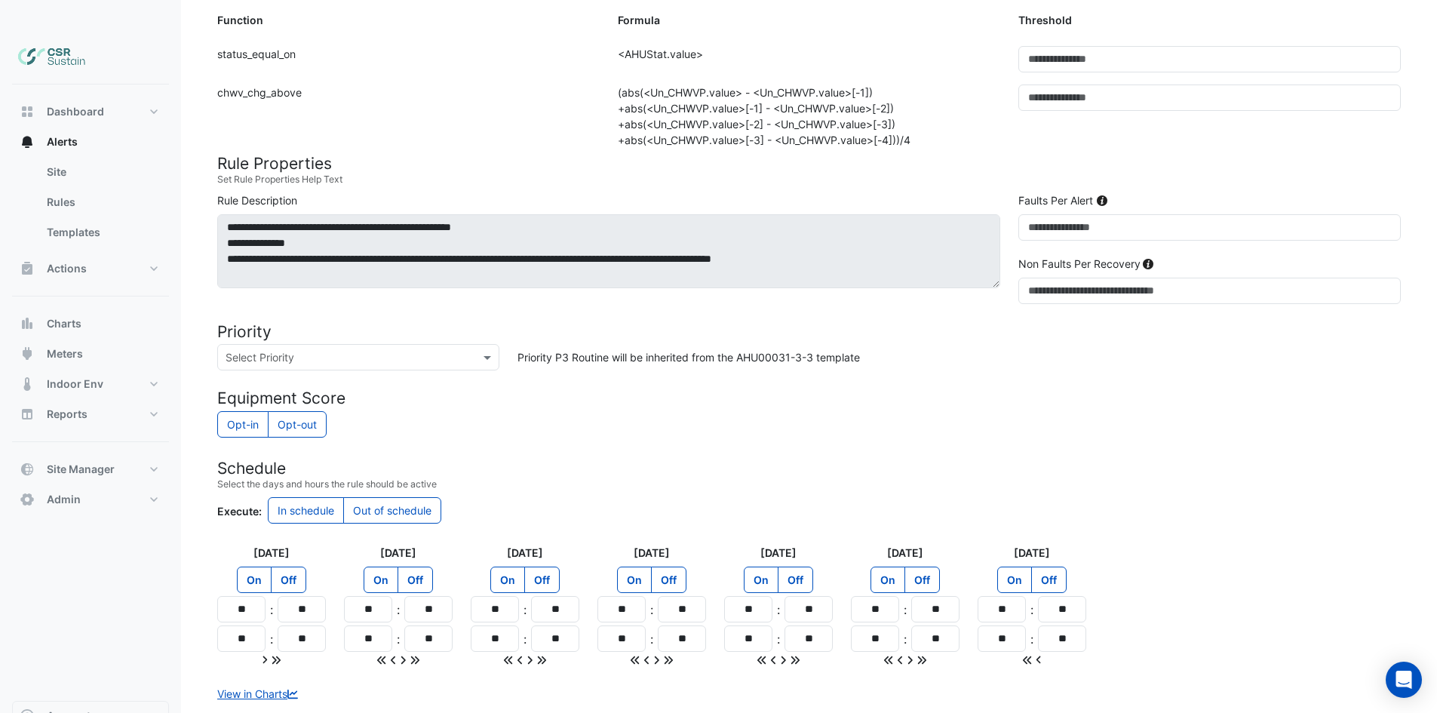
scroll to position [484, 0]
drag, startPoint x: 518, startPoint y: 324, endPoint x: 874, endPoint y: 323, distance: 356.1
click at [874, 343] on div "Priority P3 Routine will be inherited from the AHU00031-3-3 template" at bounding box center [960, 356] width 902 height 26
drag, startPoint x: 874, startPoint y: 323, endPoint x: 669, endPoint y: 342, distance: 206.1
click at [873, 343] on div "Priority P3 Routine will be inherited from the AHU00031-3-3 template" at bounding box center [960, 356] width 902 height 26
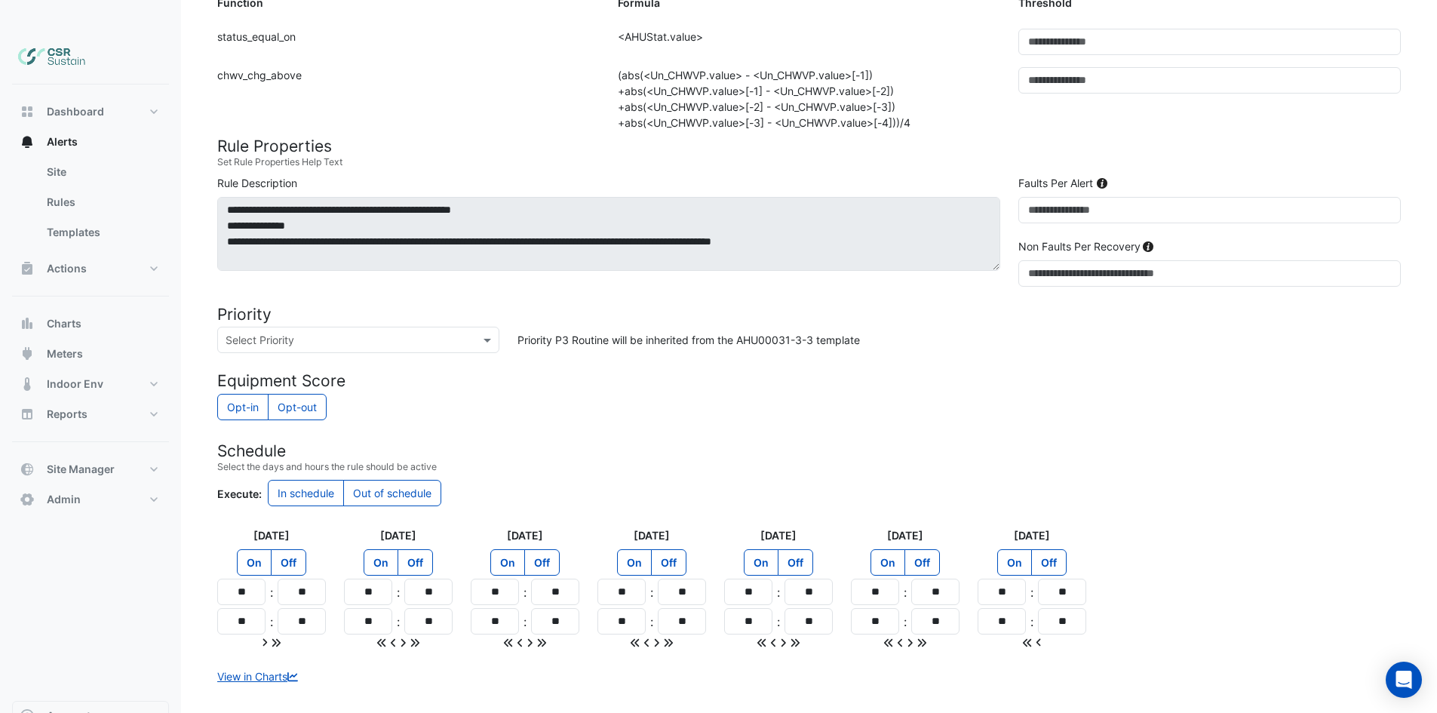
scroll to position [517, 0]
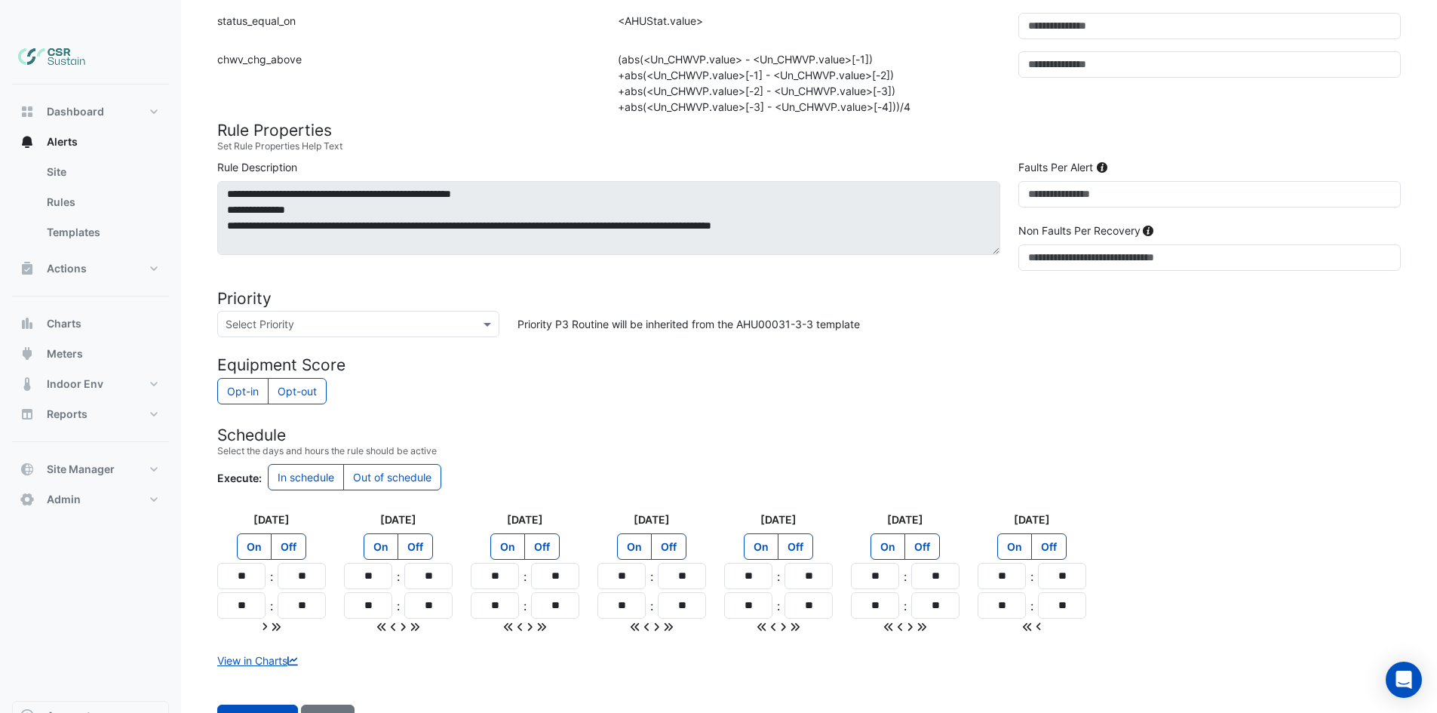
click at [746, 311] on div "Priority P3 Routine will be inherited from the AHU00031-3-3 template" at bounding box center [960, 324] width 902 height 26
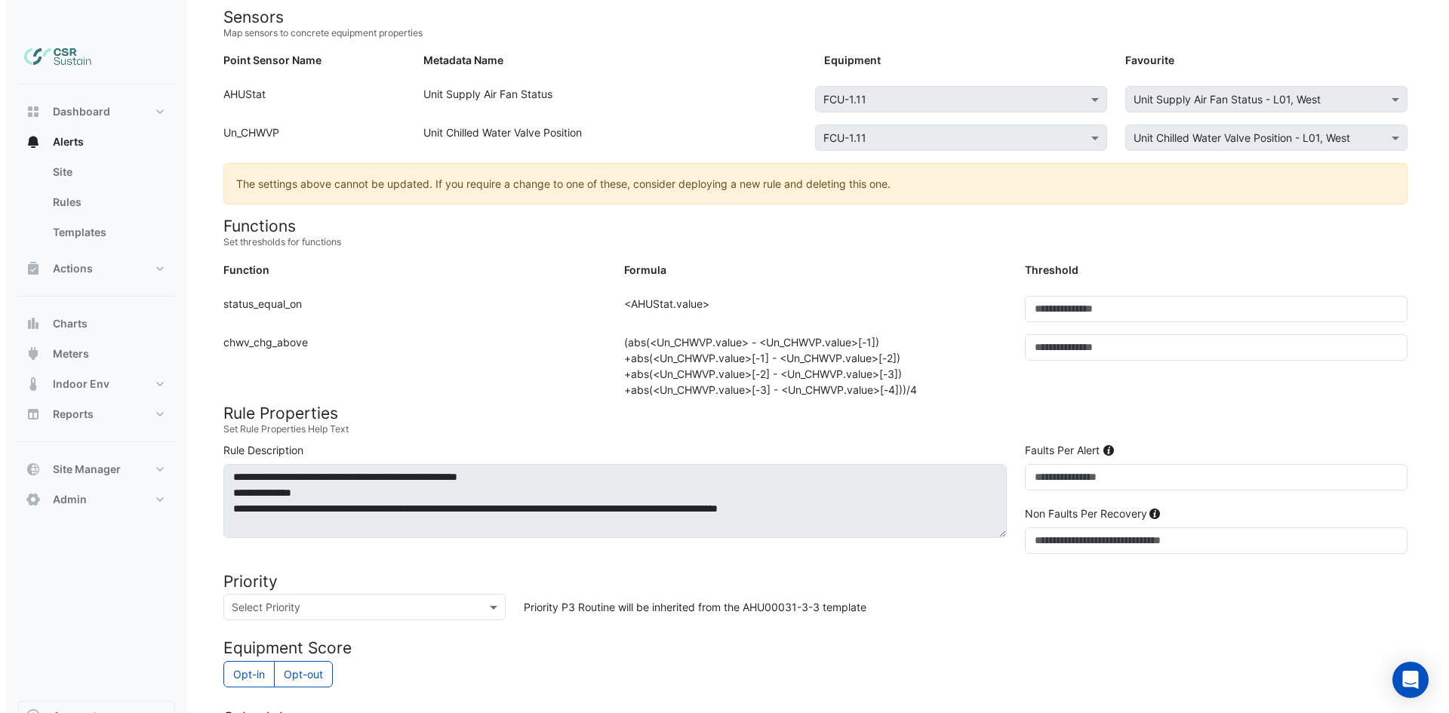
scroll to position [0, 0]
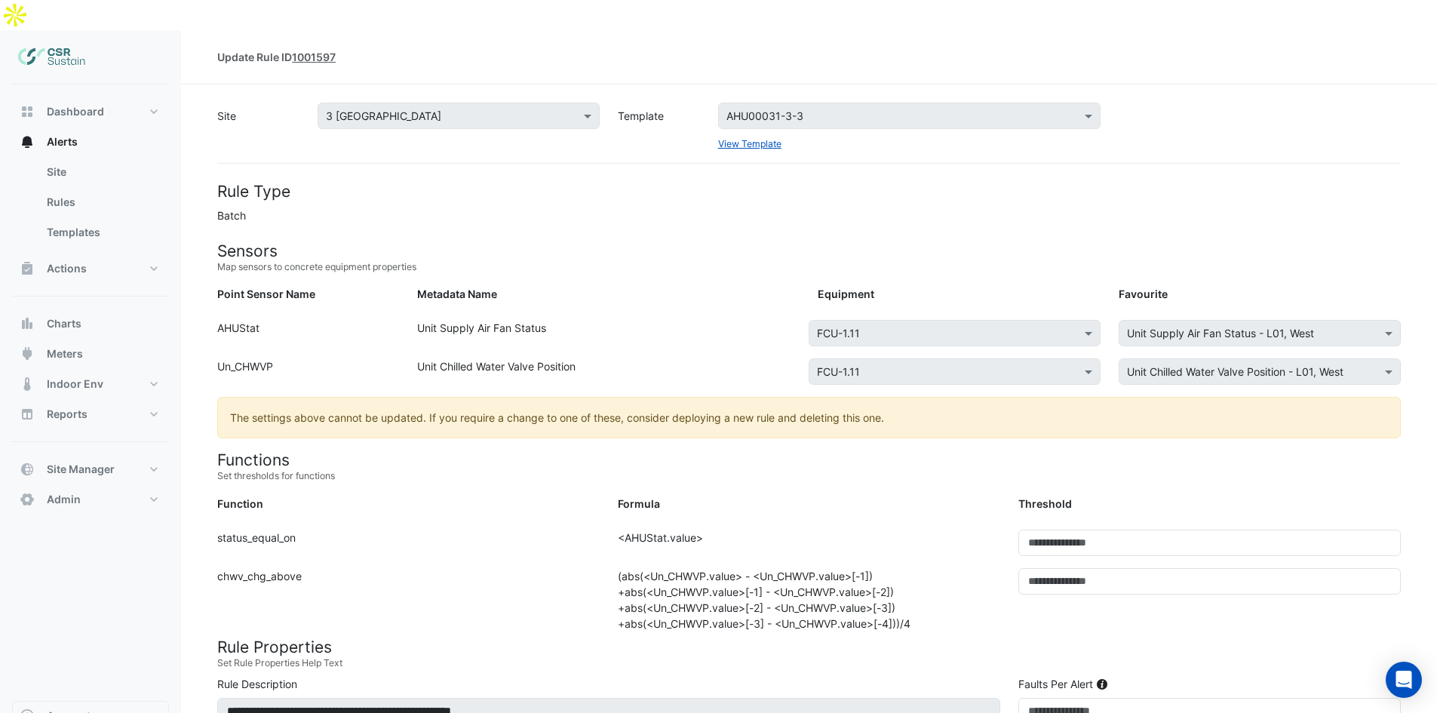
drag, startPoint x: 576, startPoint y: 401, endPoint x: 566, endPoint y: 306, distance: 96.4
click at [51, 104] on span "Dashboard" at bounding box center [75, 111] width 57 height 15
select select "**"
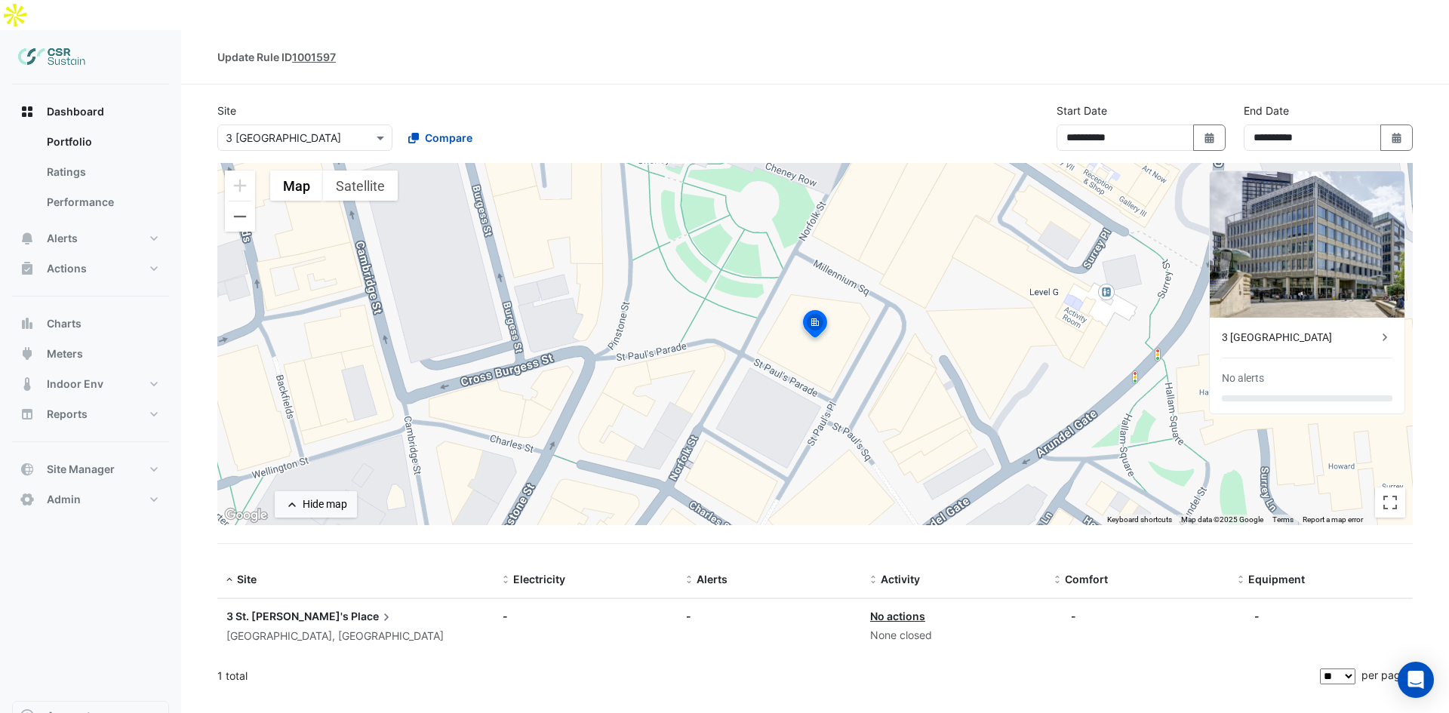
click at [314, 51] on tcxspan "1001597" at bounding box center [314, 57] width 44 height 13
click at [884, 126] on div "**********" at bounding box center [814, 133] width 1213 height 60
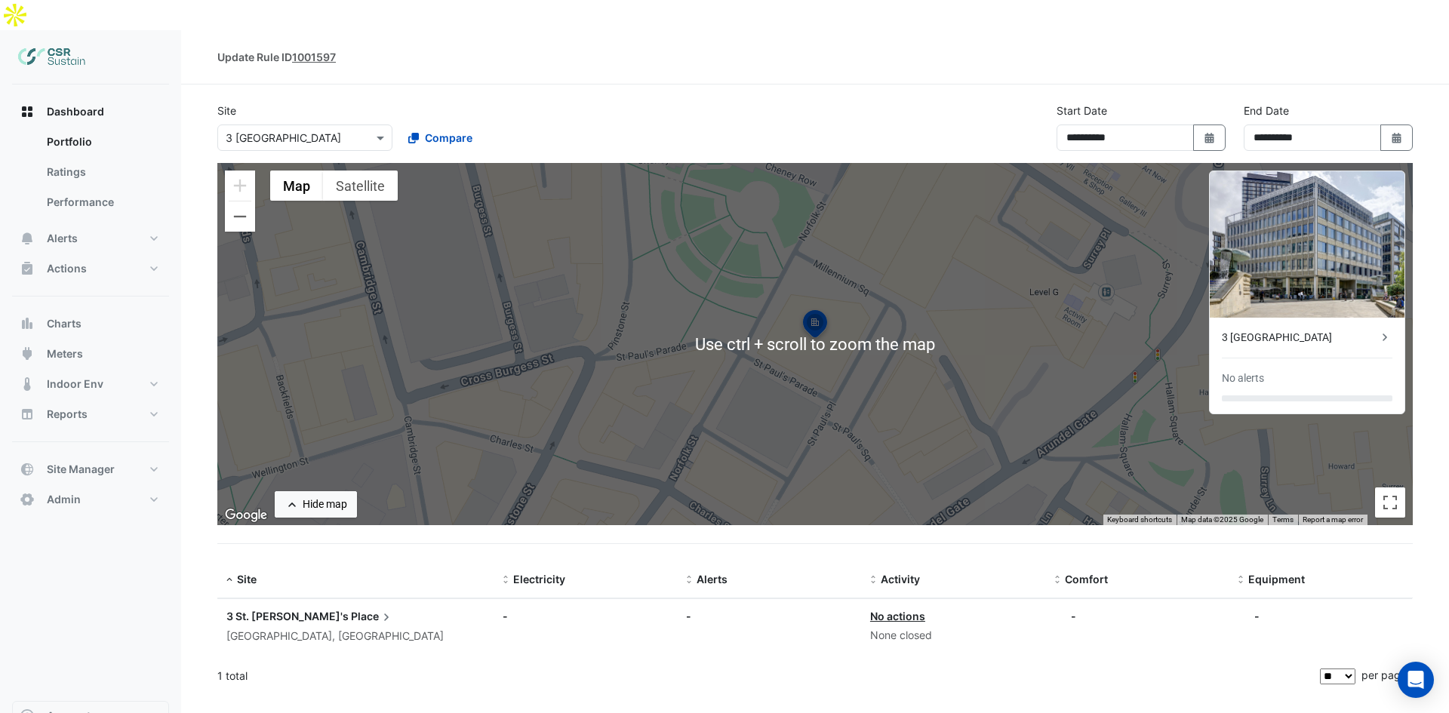
click at [397, 51] on div "Update Rule ID 1001597" at bounding box center [814, 57] width 1267 height 54
click at [45, 42] on img at bounding box center [52, 57] width 68 height 30
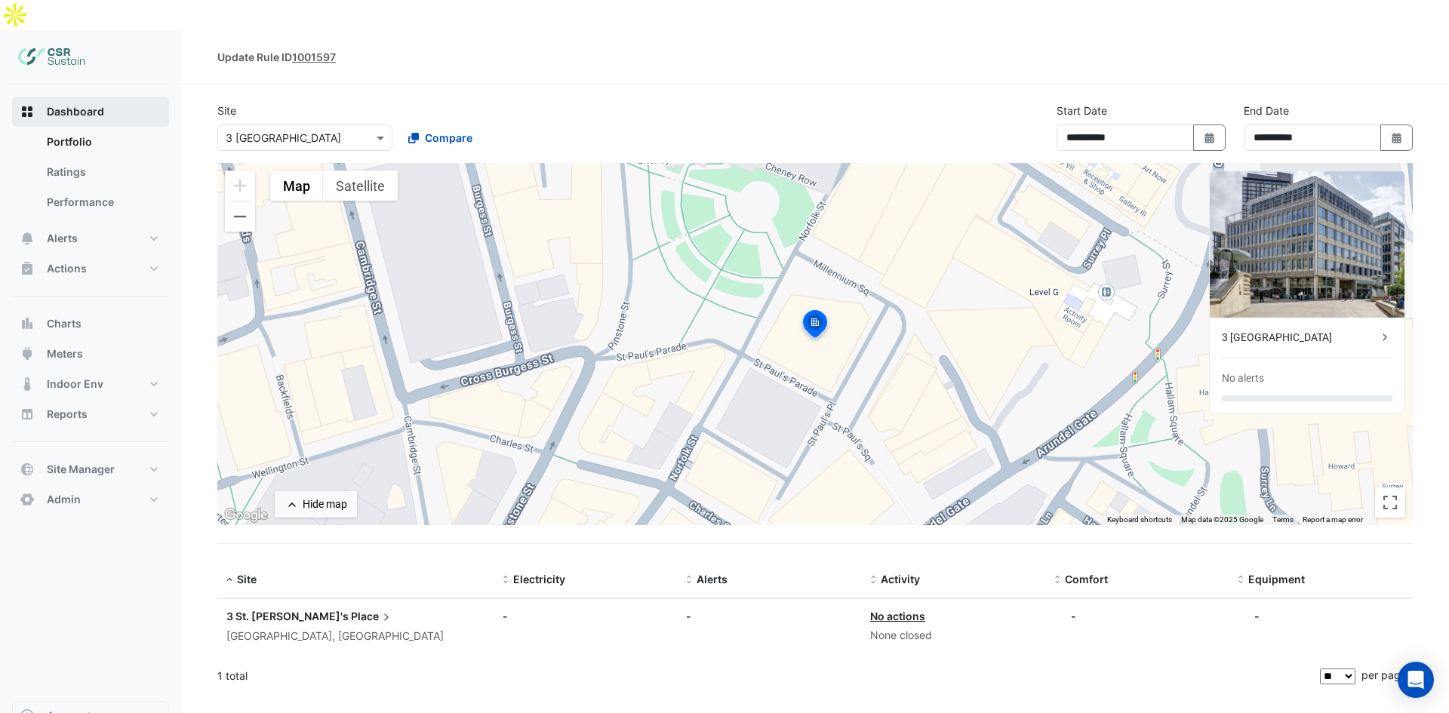
click at [60, 104] on span "Dashboard" at bounding box center [75, 111] width 57 height 15
